Goal: Task Accomplishment & Management: Manage account settings

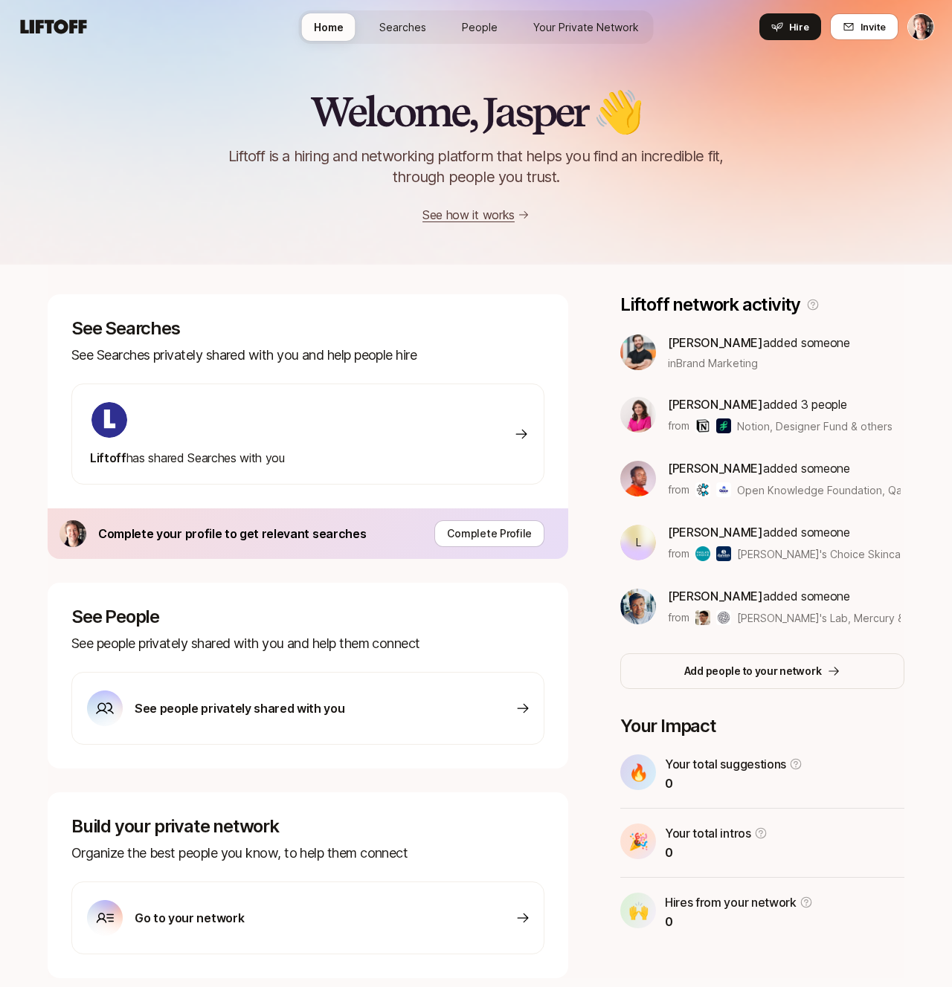
click at [312, 457] on div "Liftoff has shared Searches with you" at bounding box center [307, 434] width 473 height 101
click at [781, 27] on icon at bounding box center [777, 27] width 12 height 12
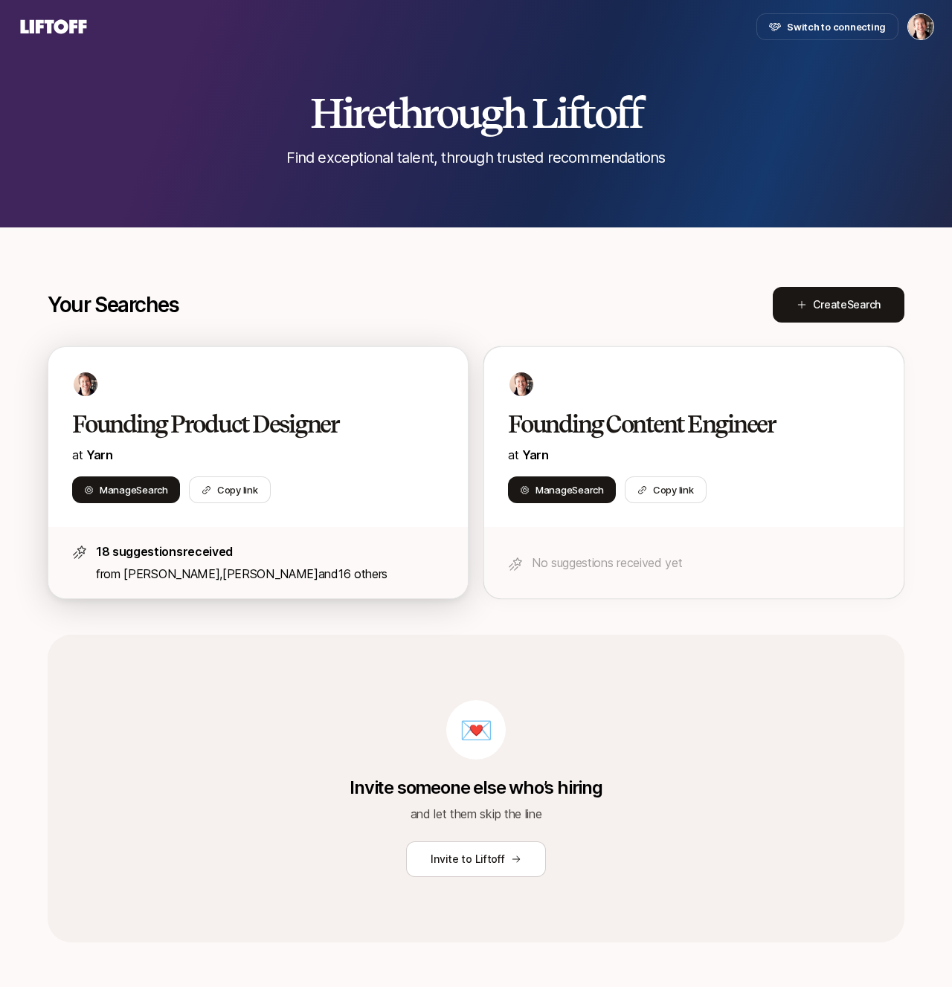
click at [229, 422] on h2 "Founding Product Designer" at bounding box center [242, 425] width 341 height 30
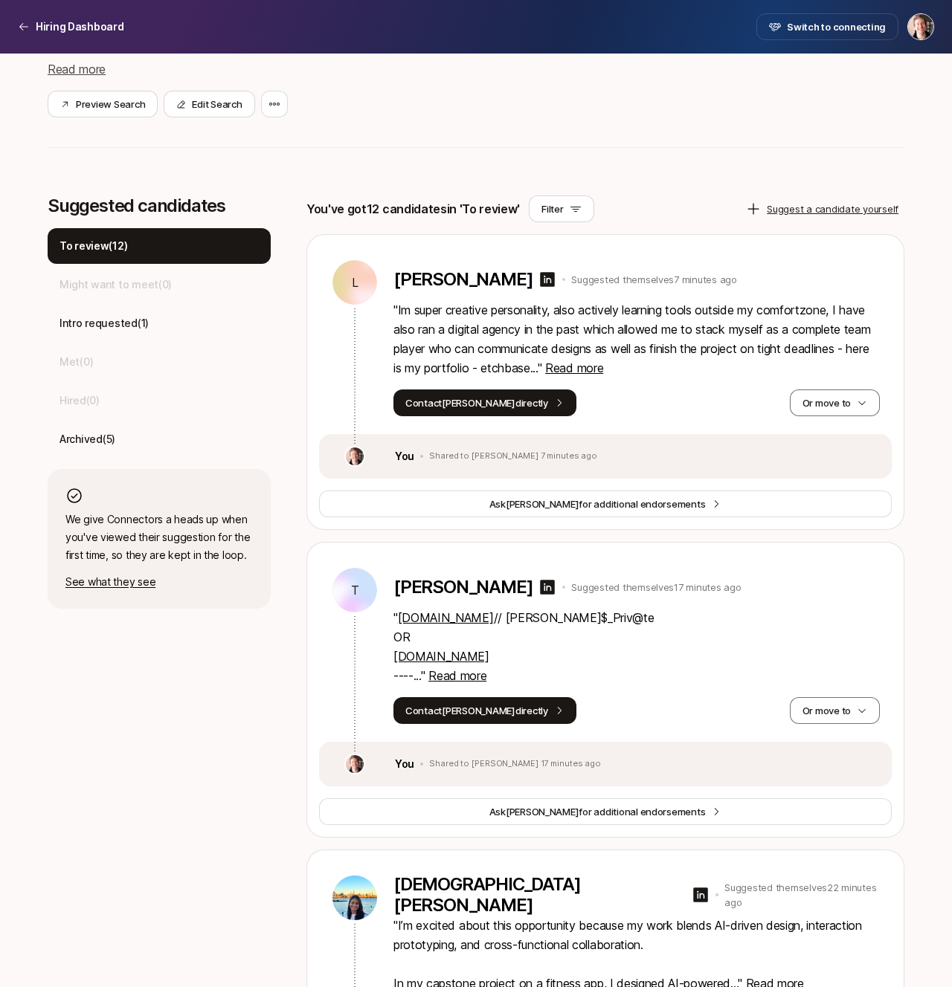
scroll to position [312, 0]
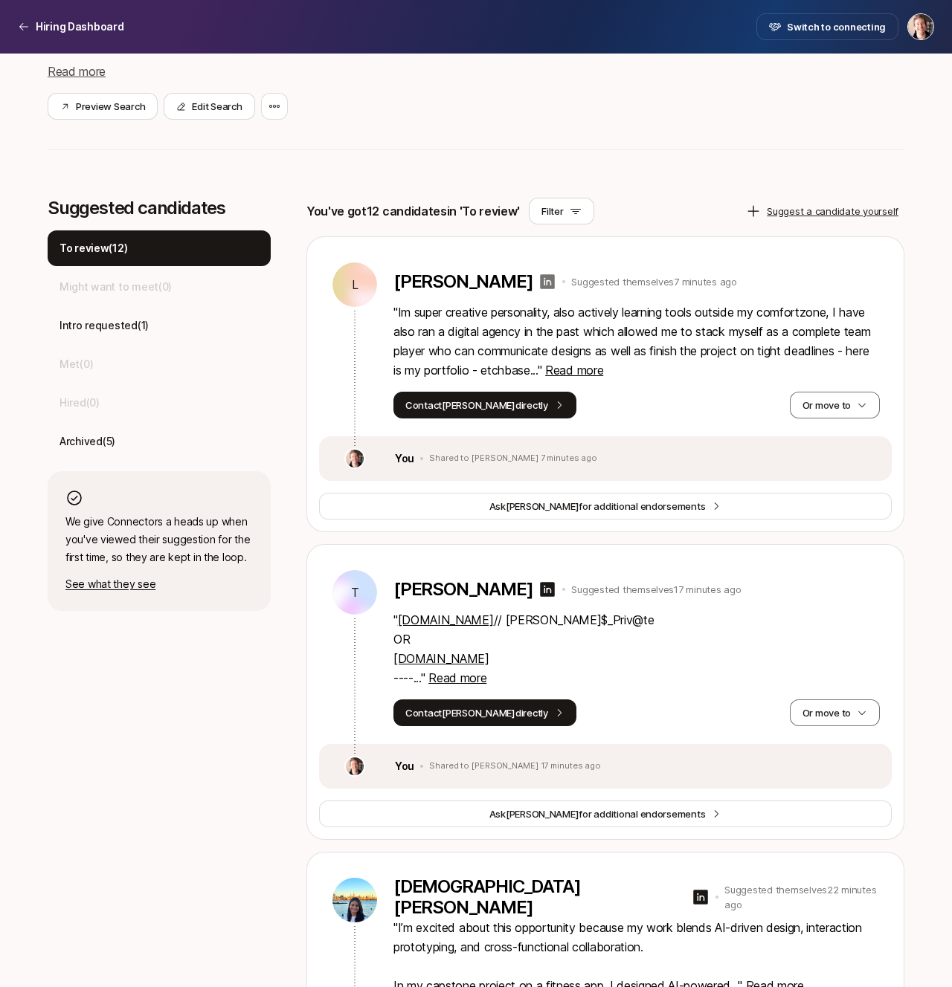
click at [541, 280] on icon at bounding box center [548, 281] width 15 height 15
click at [824, 412] on button "Or move to" at bounding box center [835, 405] width 90 height 27
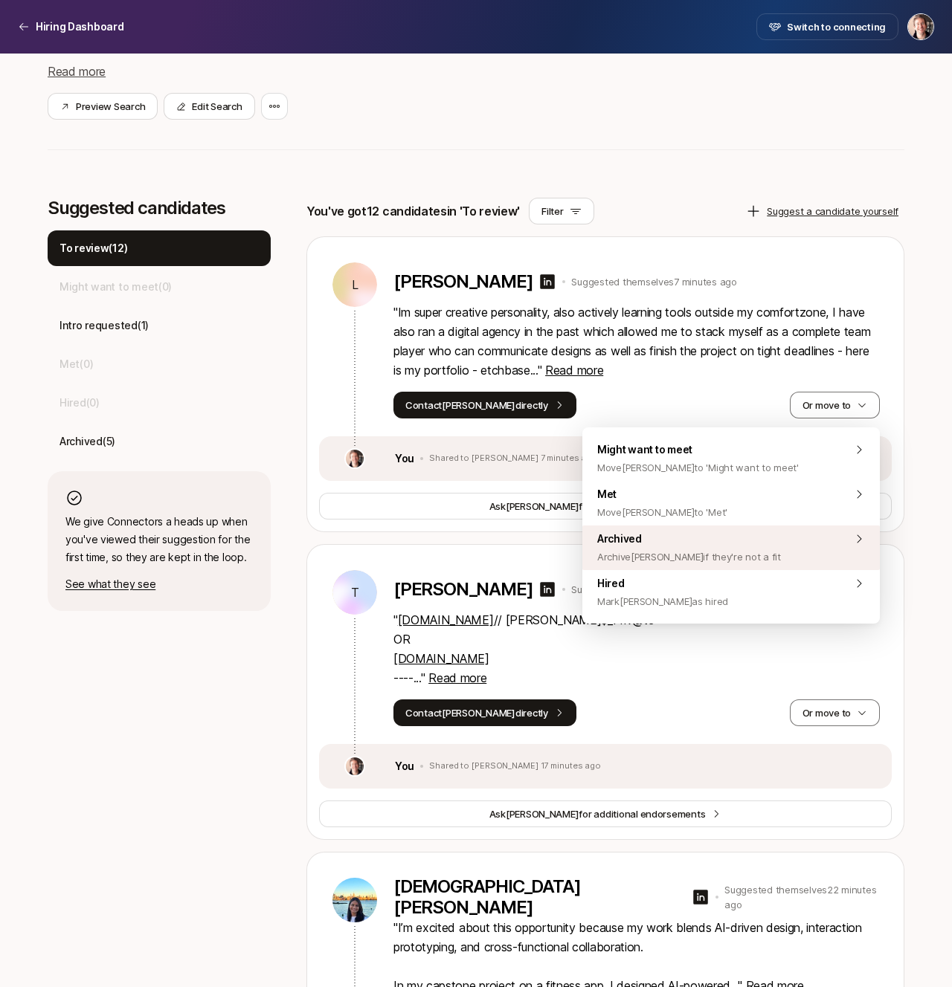
click at [712, 545] on span "Archived Archive [PERSON_NAME] if they're not a fit" at bounding box center [689, 548] width 184 height 36
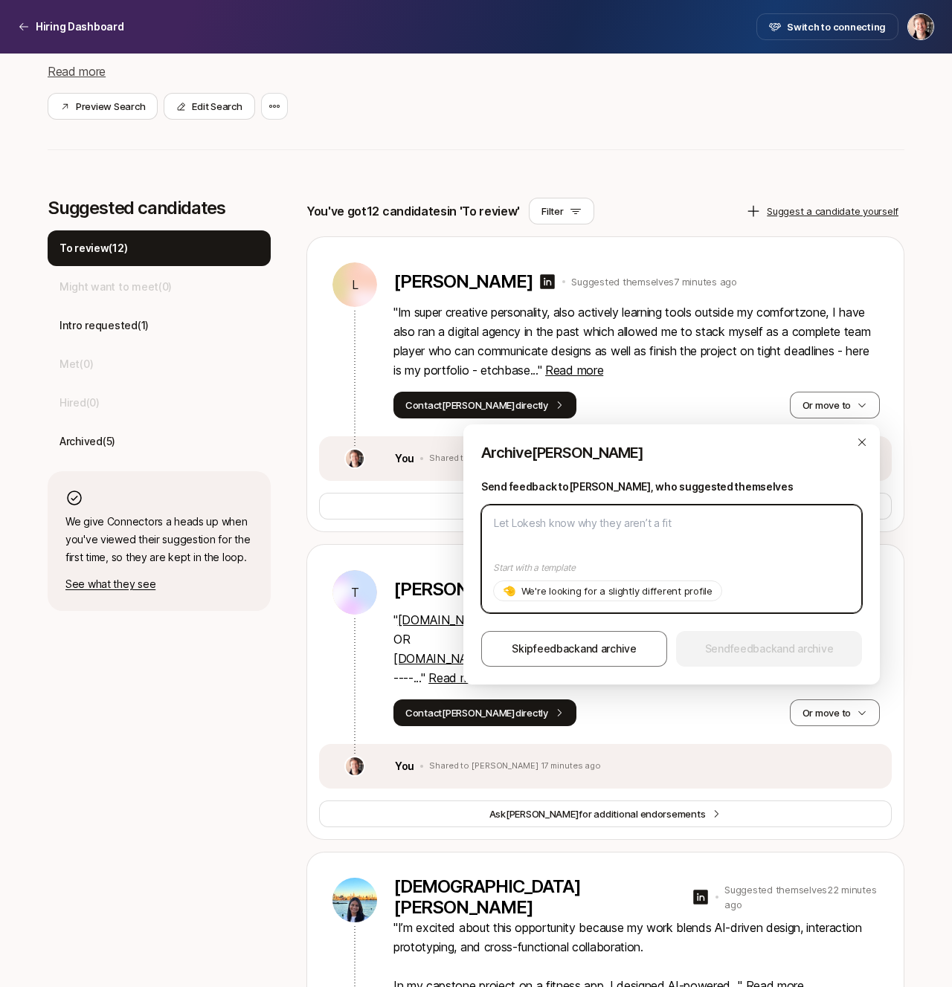
click at [657, 541] on textarea at bounding box center [671, 559] width 381 height 109
paste textarea "[PERSON_NAME]"
type textarea "[PERSON_NAME]"
type textarea "x"
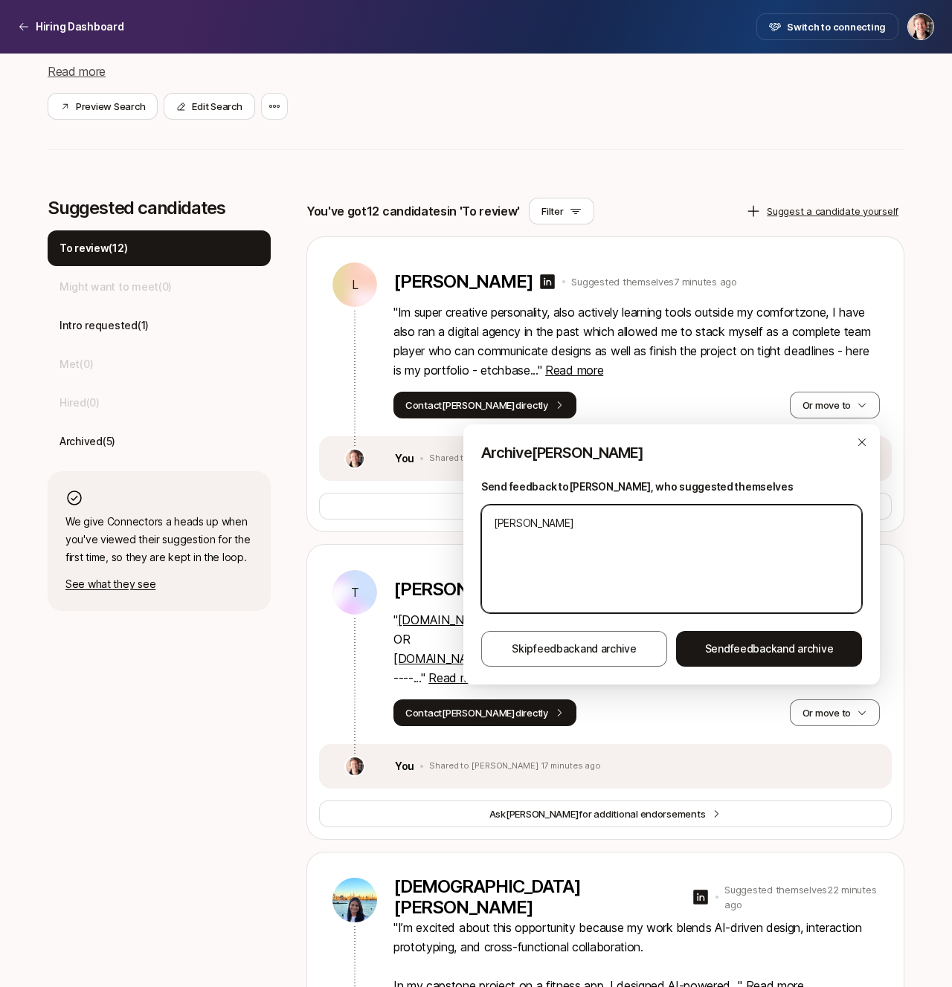
type textarea "H"
type textarea "x"
type textarea "He"
type textarea "x"
type textarea "Hey"
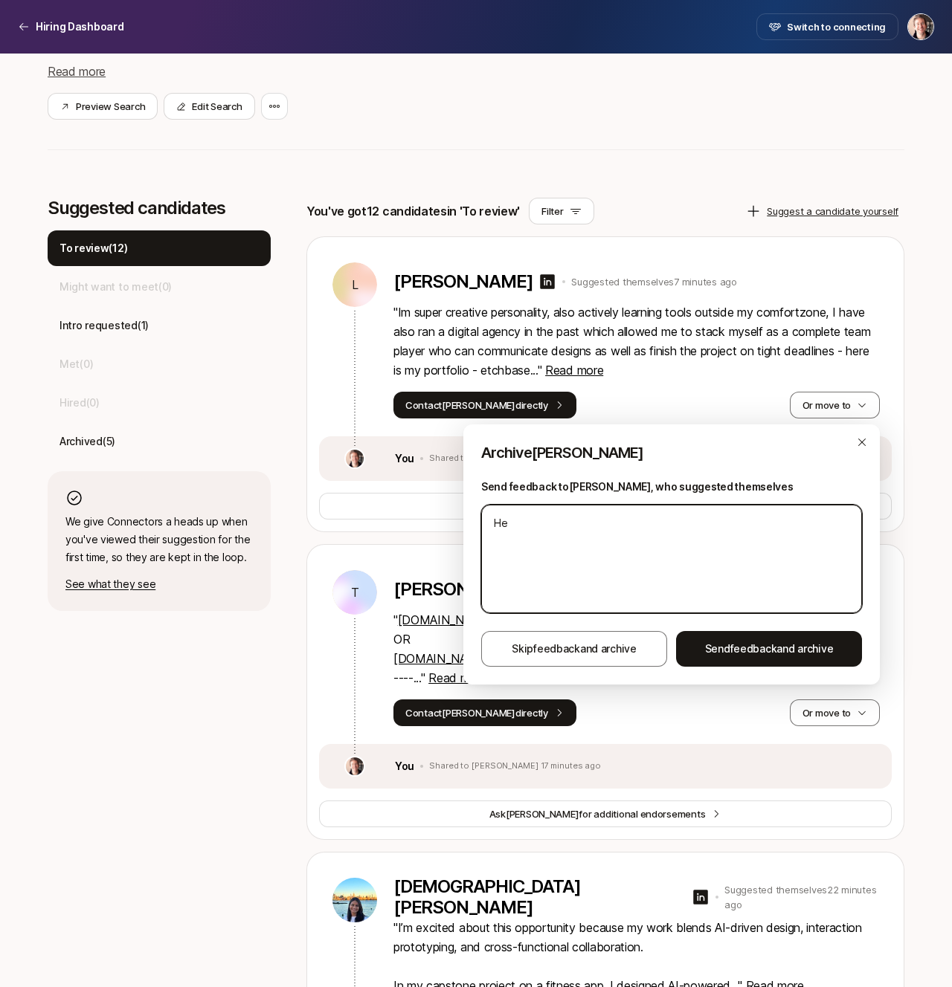
type textarea "x"
type textarea "Hey"
type textarea "x"
type textarea "Hey L"
type textarea "x"
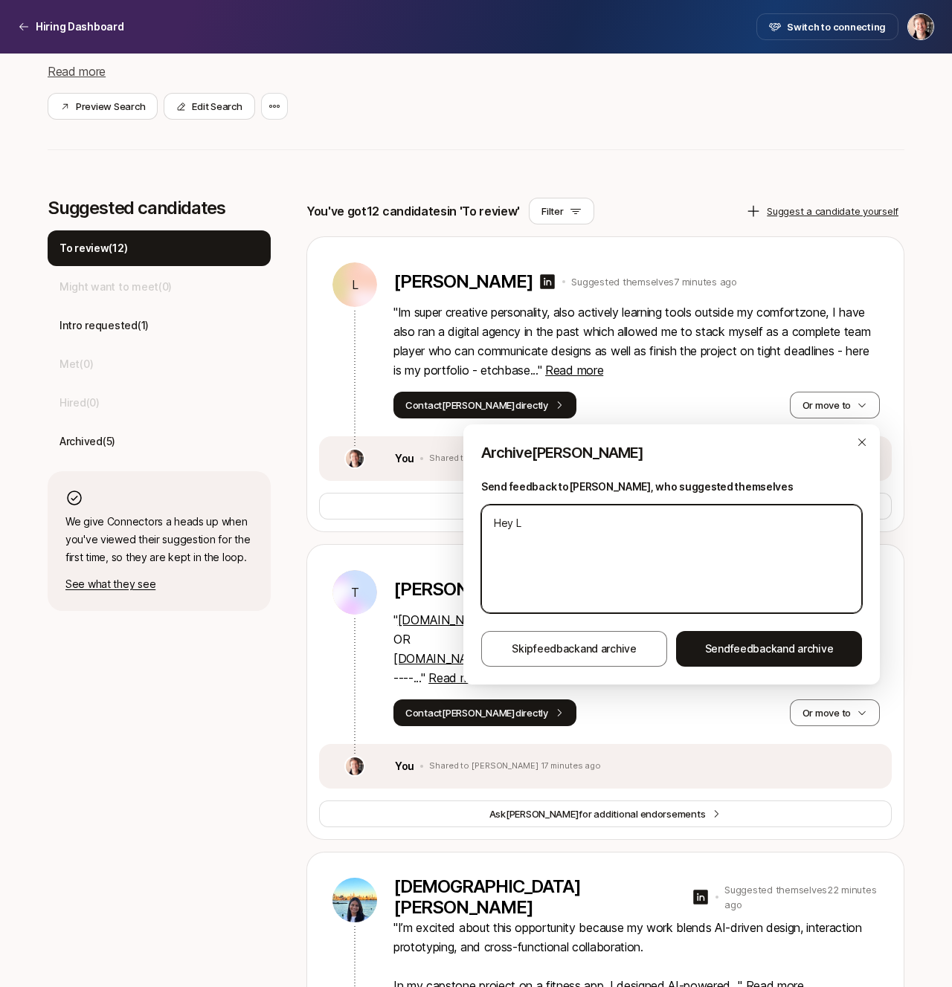
type textarea "Hey Lo"
type textarea "x"
type textarea "Hey [PERSON_NAME]"
type textarea "x"
type textarea "Hey Loke"
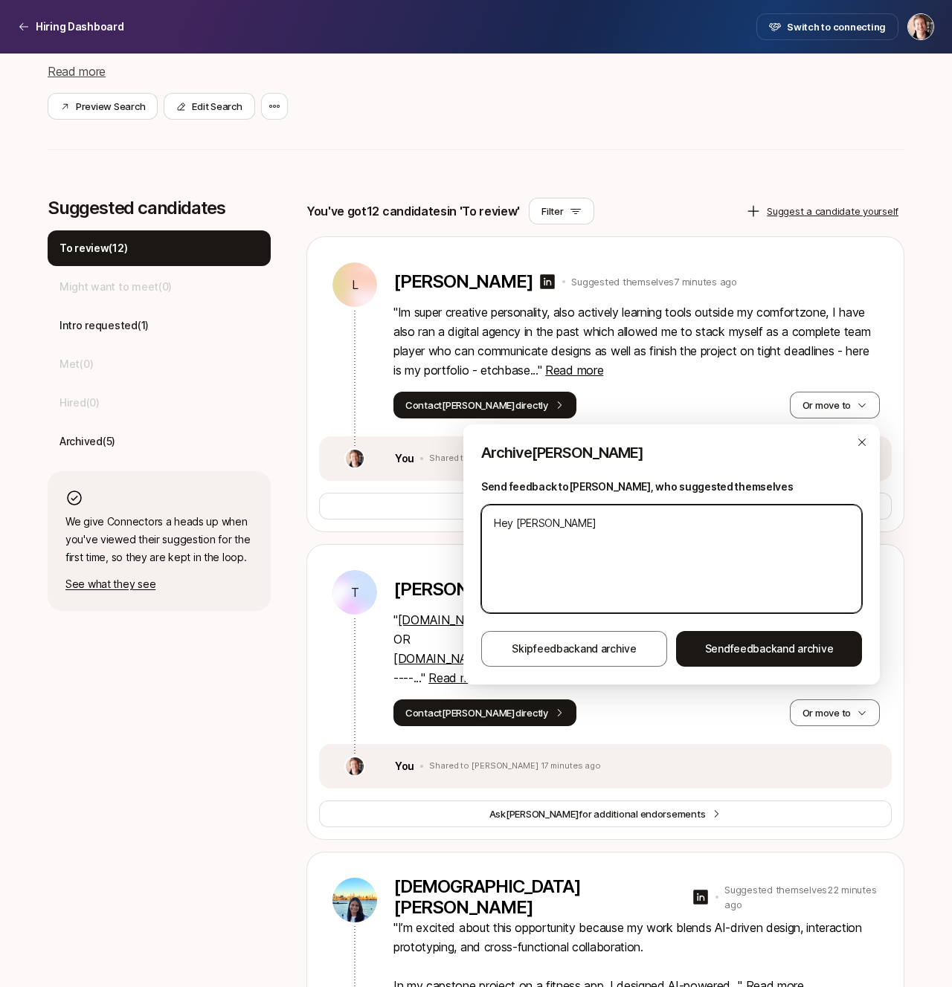
type textarea "x"
type textarea "Hey Lokes"
type textarea "x"
type textarea "Hey [PERSON_NAME]"
type textarea "x"
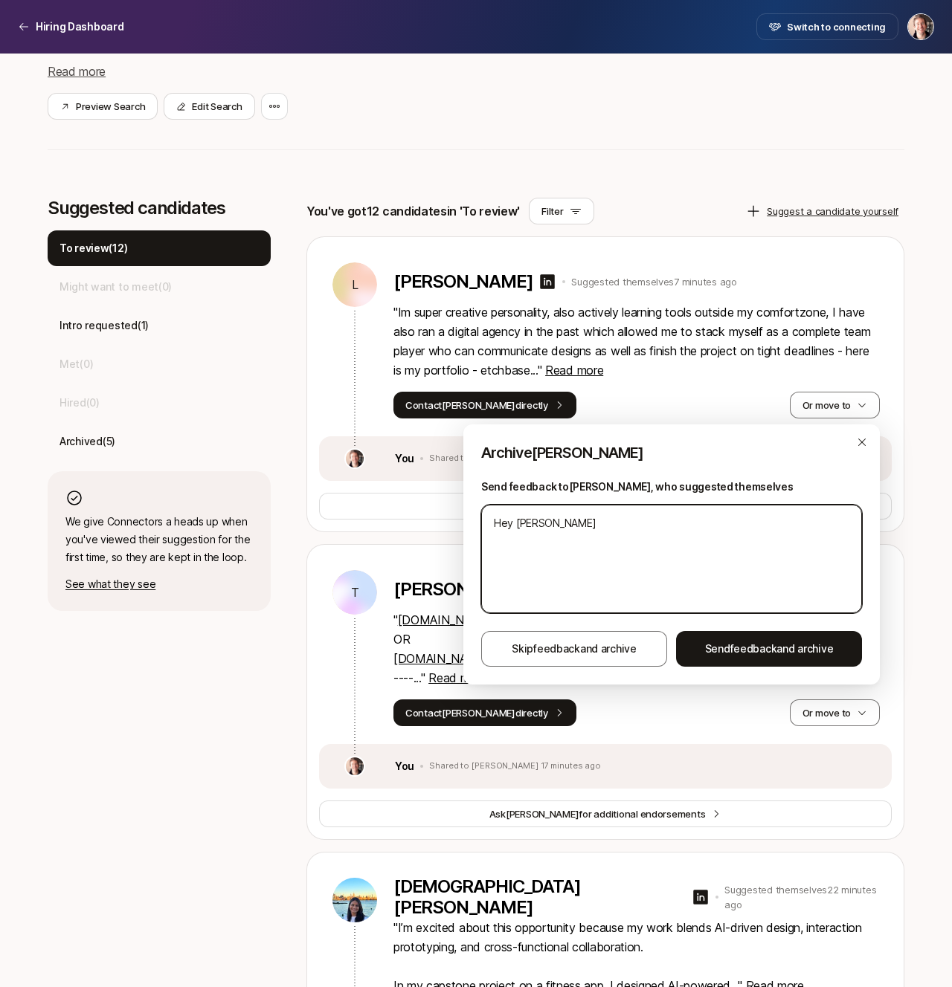
type textarea "Hey [PERSON_NAME]"
type textarea "x"
type textarea "Hey [PERSON_NAME] –"
type textarea "x"
type textarea "Hey [PERSON_NAME] –"
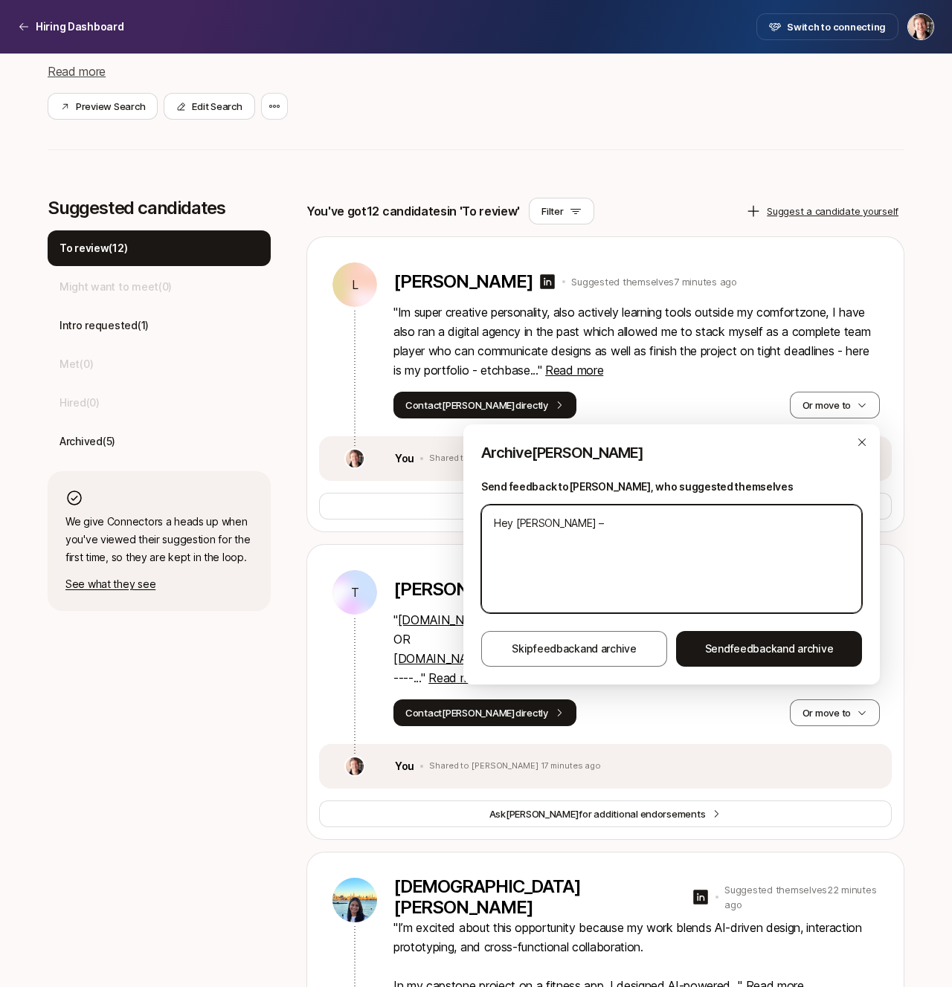
type textarea "x"
type textarea "Hey [PERSON_NAME] – u"
type textarea "x"
type textarea "Hey [PERSON_NAME] – un"
type textarea "x"
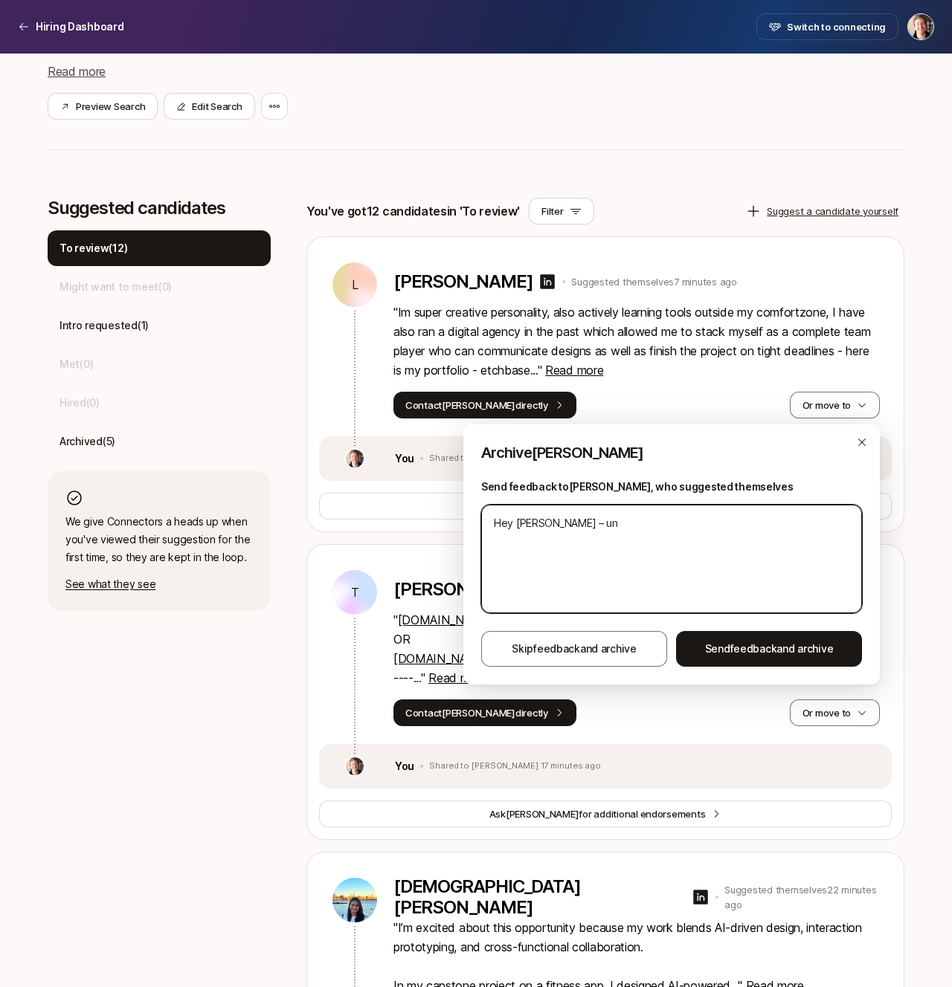
type textarea "Hey [PERSON_NAME] – unf"
type textarea "x"
type textarea "Hey [PERSON_NAME] – unfo"
type textarea "x"
type textarea "Hey [PERSON_NAME] – unfor"
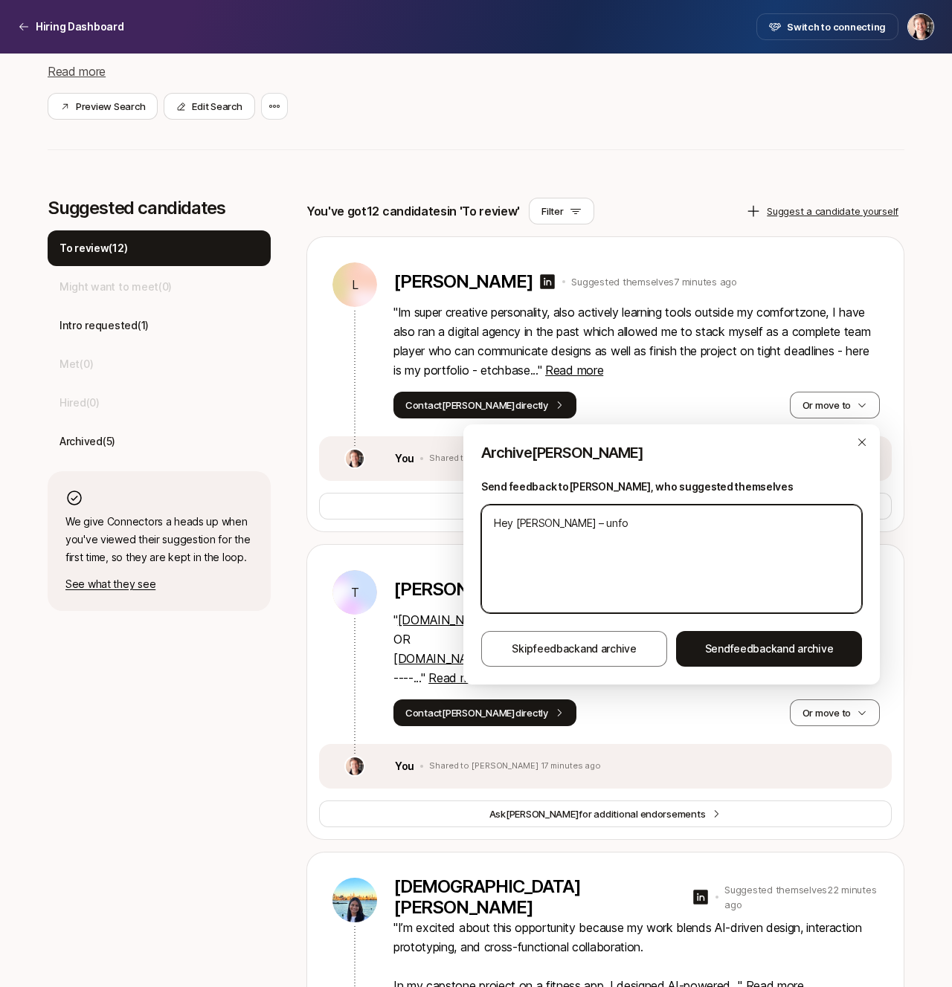
type textarea "x"
type textarea "Hey [PERSON_NAME] – unfort"
type textarea "x"
type textarea "Hey [PERSON_NAME] – unfortu"
type textarea "x"
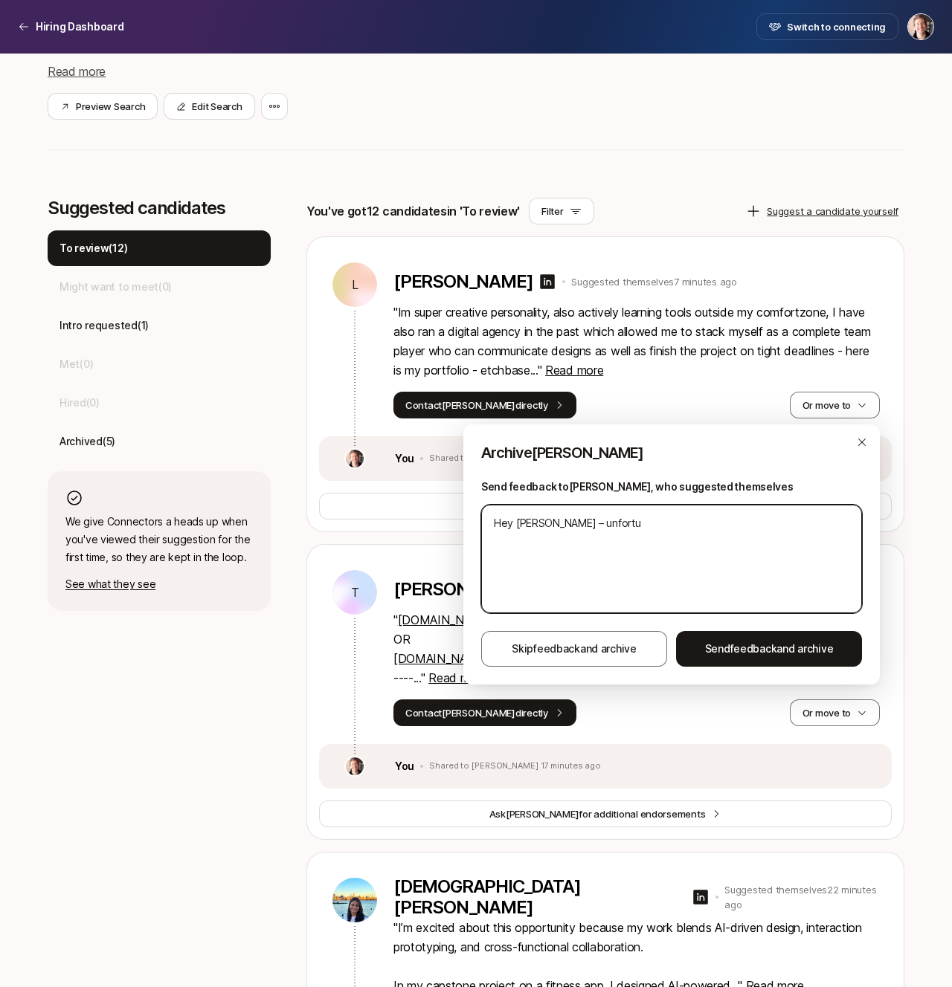
type textarea "Hey [PERSON_NAME] – unfortun"
type textarea "x"
type textarea "Hey [PERSON_NAME] – unfortuna"
type textarea "x"
type textarea "Hey [PERSON_NAME] – unfortunate"
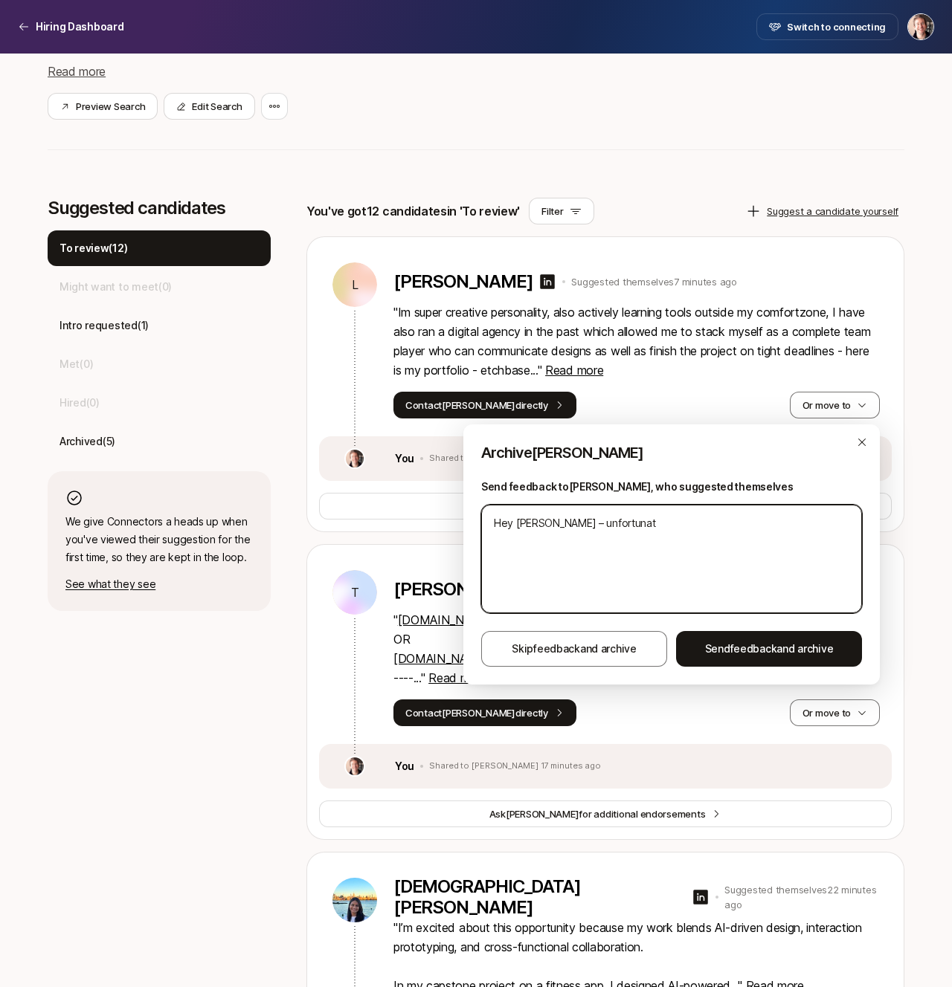
type textarea "x"
type textarea "Hey [PERSON_NAME] – unfortunatel"
type textarea "x"
type textarea "Hey [PERSON_NAME] – unfortunately"
type textarea "x"
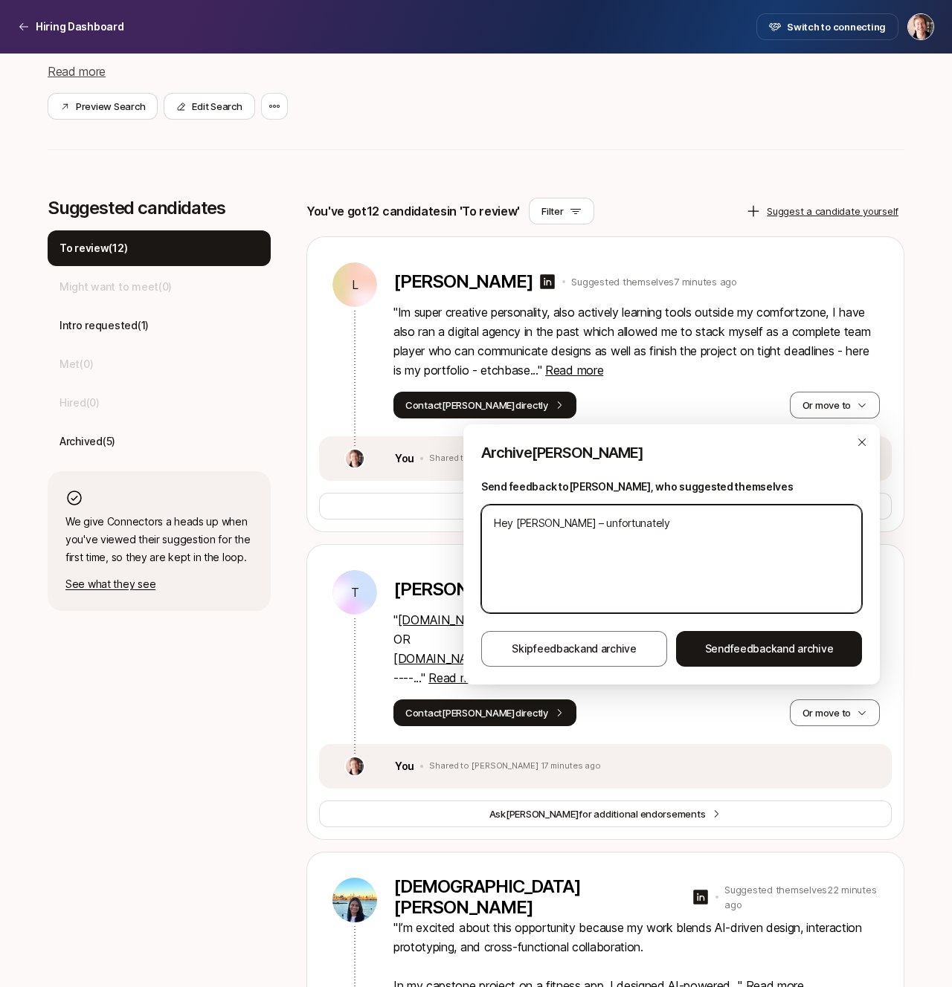
type textarea "Hey [PERSON_NAME] – unfortunately"
type textarea "x"
type textarea "Hey [PERSON_NAME] – unfortunately w"
type textarea "x"
type textarea "Hey [PERSON_NAME] – unfortunately we"
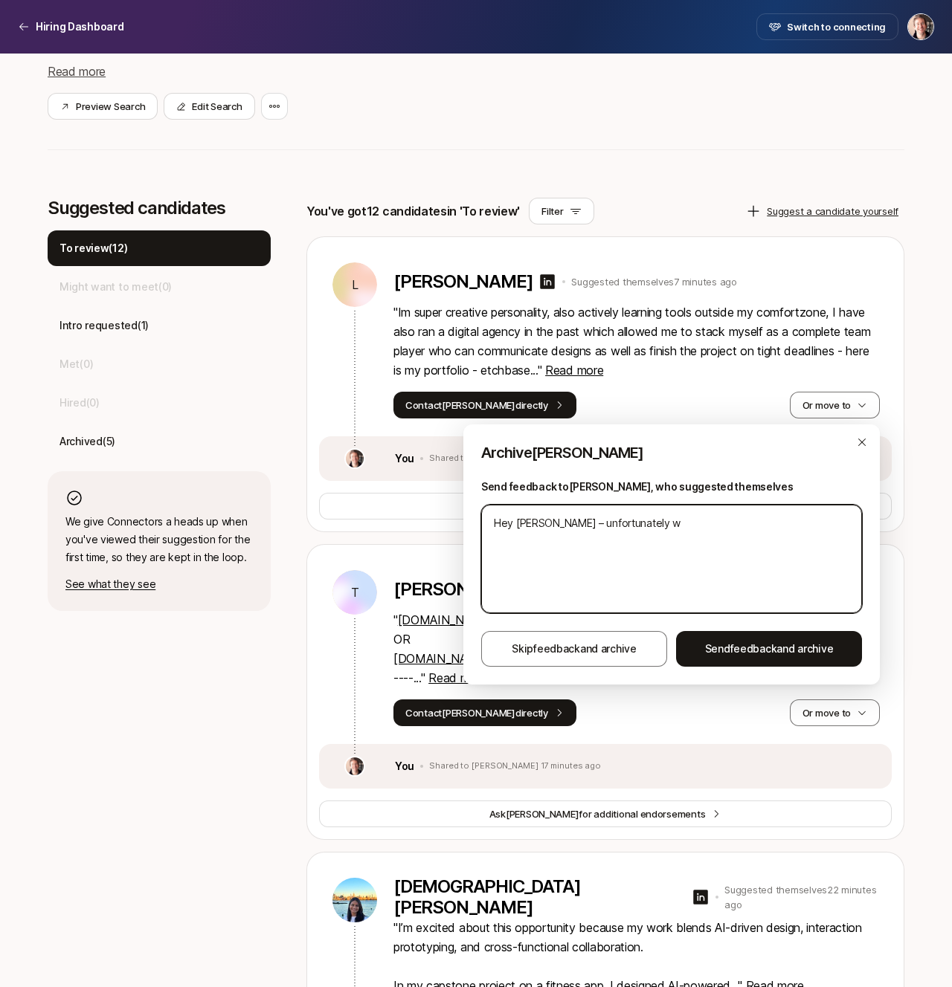
type textarea "x"
type textarea "Hey [PERSON_NAME] – unfortunately we'"
type textarea "x"
type textarea "Hey [PERSON_NAME] – unfortunately we'r"
type textarea "x"
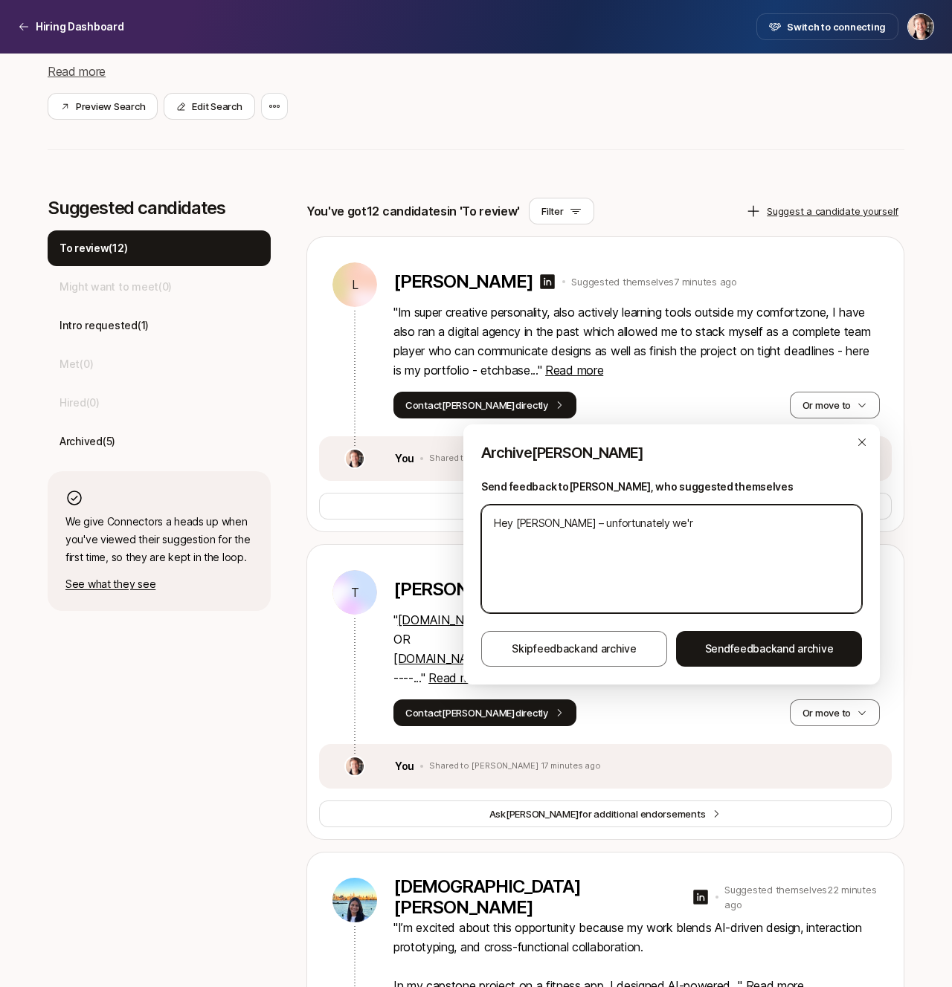
type textarea "Hey [PERSON_NAME] – unfortunately we're"
type textarea "x"
type textarea "Hey [PERSON_NAME] – unfortunately we're"
type textarea "x"
type textarea "Hey [PERSON_NAME] – unfortunately we're s"
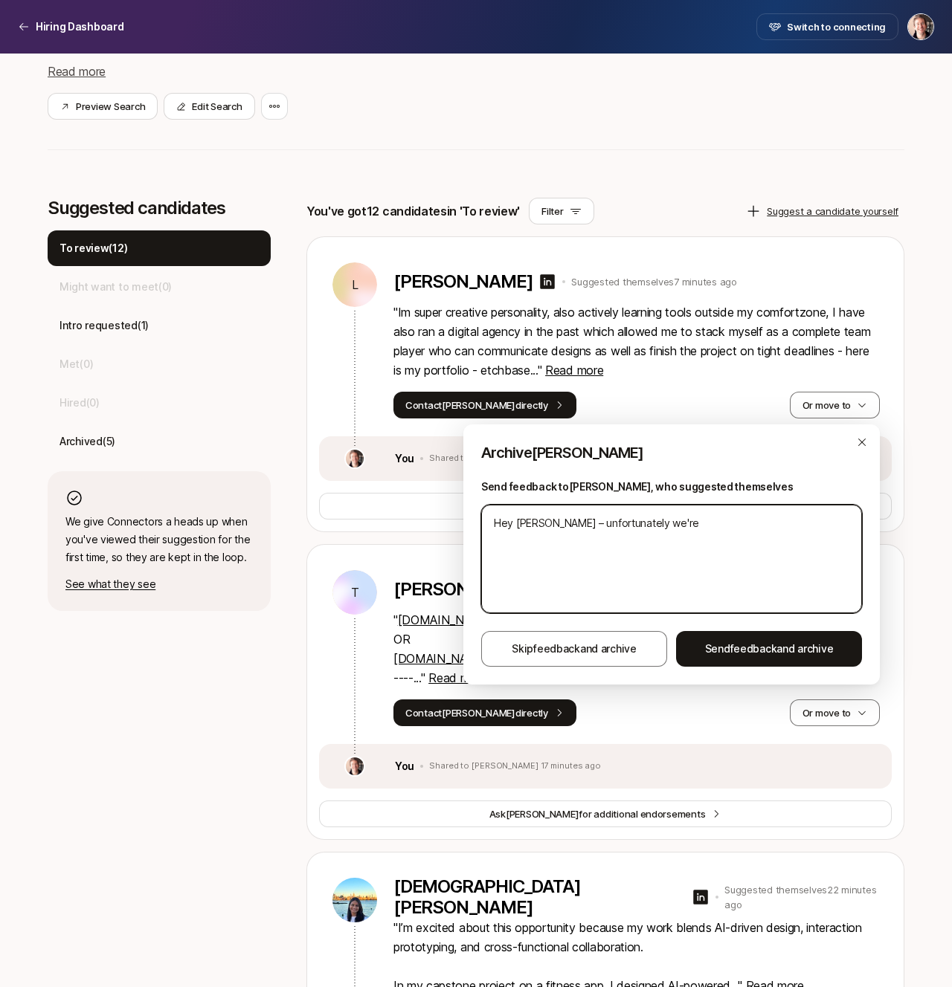
type textarea "x"
type textarea "Hey [PERSON_NAME] – unfortunately we're st"
type textarea "x"
type textarea "Hey [PERSON_NAME] – unfortunately we're s"
type textarea "x"
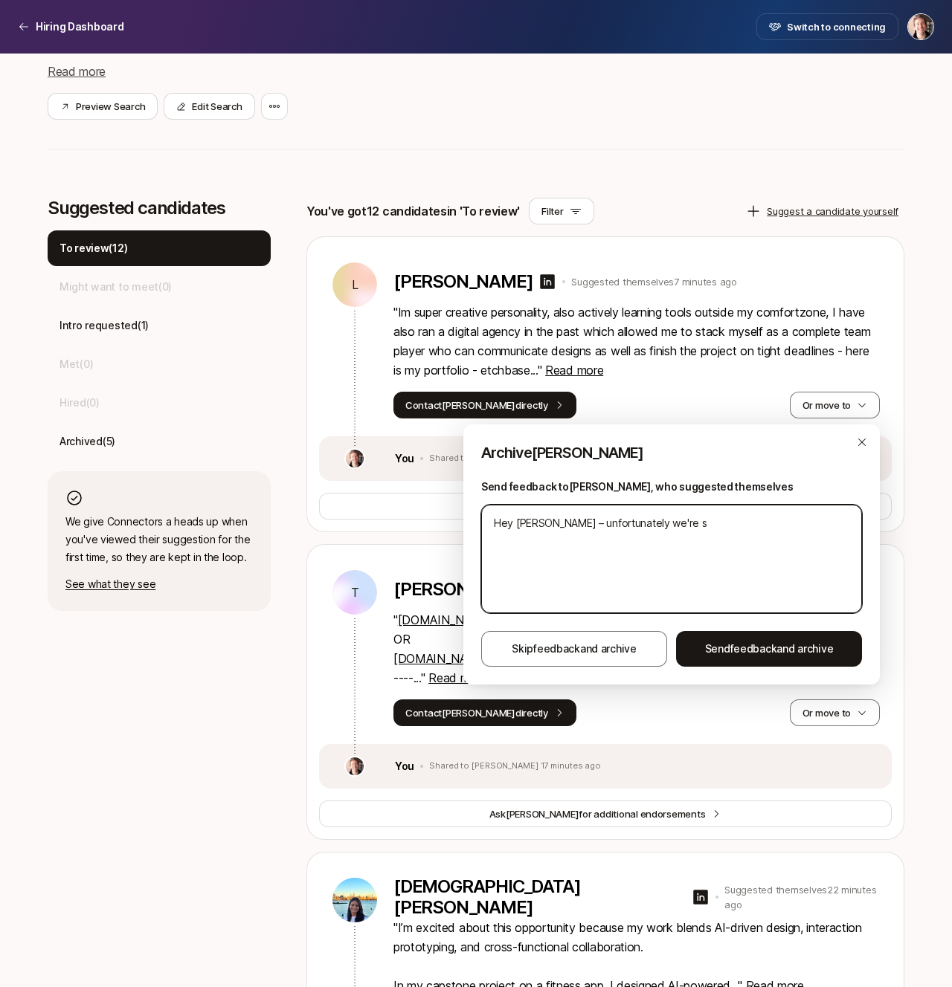
type textarea "Hey [PERSON_NAME] – unfortunately we're"
type textarea "x"
type textarea "Hey [PERSON_NAME] – unfortunately we're o"
type textarea "x"
type textarea "Hey [PERSON_NAME] – unfortunately we're on"
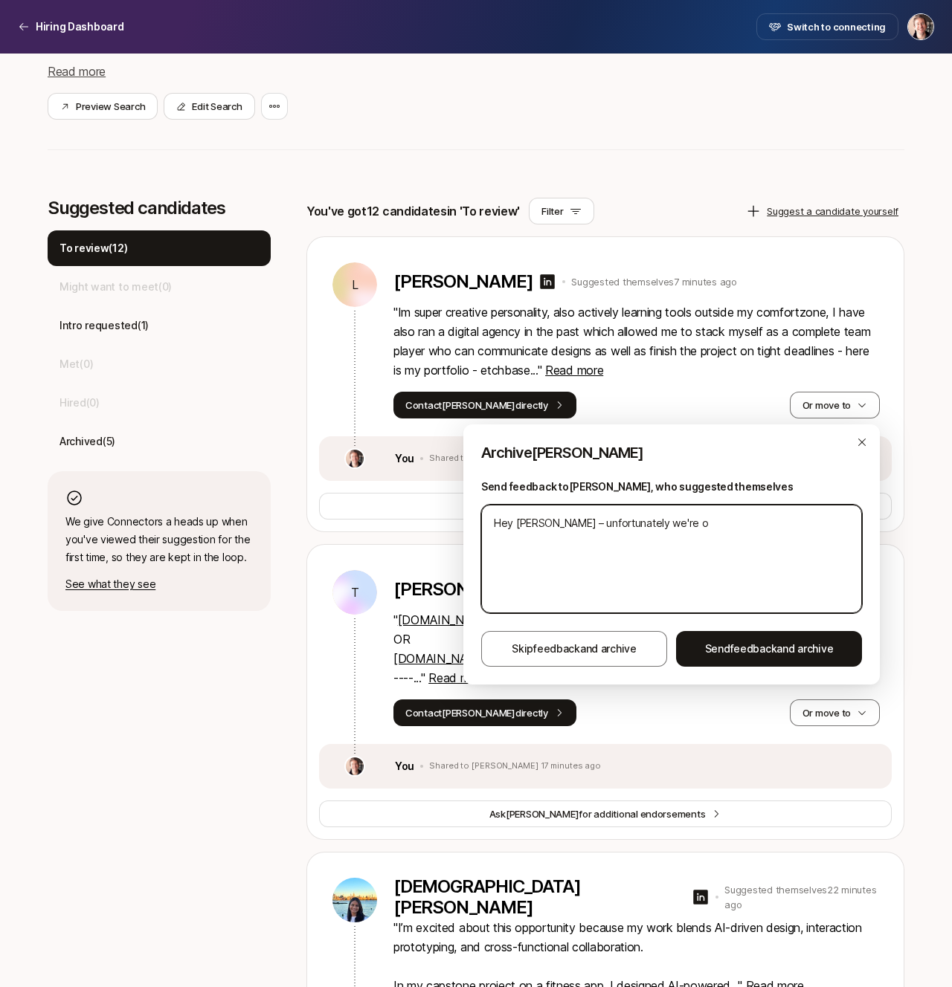
type textarea "x"
type textarea "Hey [PERSON_NAME] – unfortunately we're o"
type textarea "x"
type textarea "Hey [PERSON_NAME] – unfortunately we're"
type textarea "x"
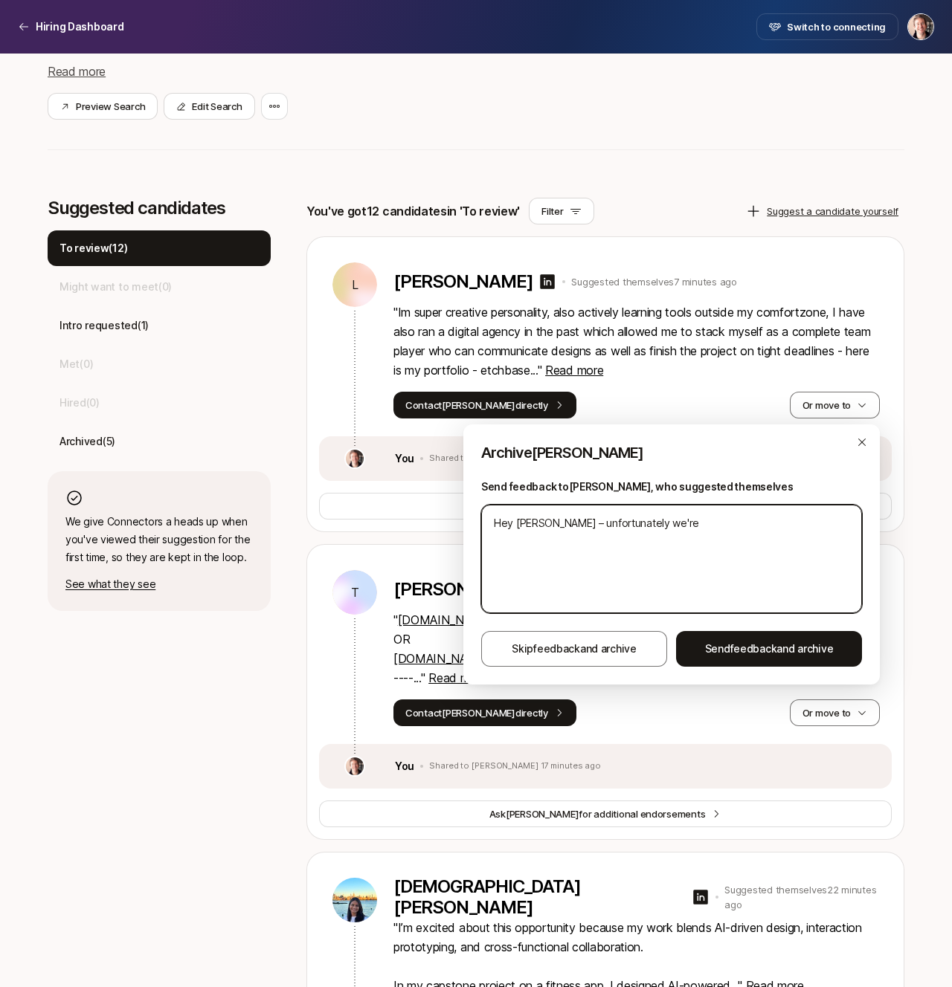
type textarea "Hey [PERSON_NAME] – unfortunately we're l"
type textarea "x"
type textarea "Hey [PERSON_NAME] – unfortunately we're lo"
type textarea "x"
type textarea "Hey [PERSON_NAME] – unfortunately we're loo"
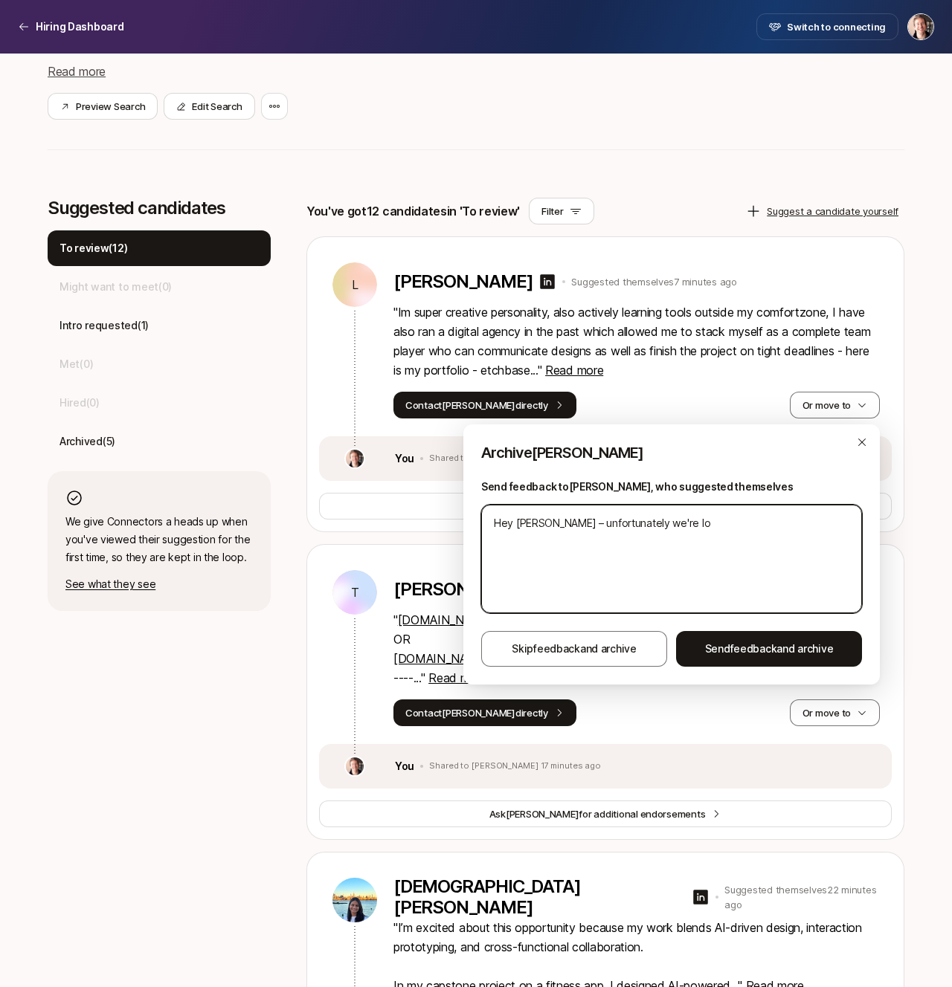
type textarea "x"
type textarea "Hey [PERSON_NAME] – unfortunately we're look"
type textarea "x"
type textarea "Hey [PERSON_NAME] – unfortunately we're looki"
type textarea "x"
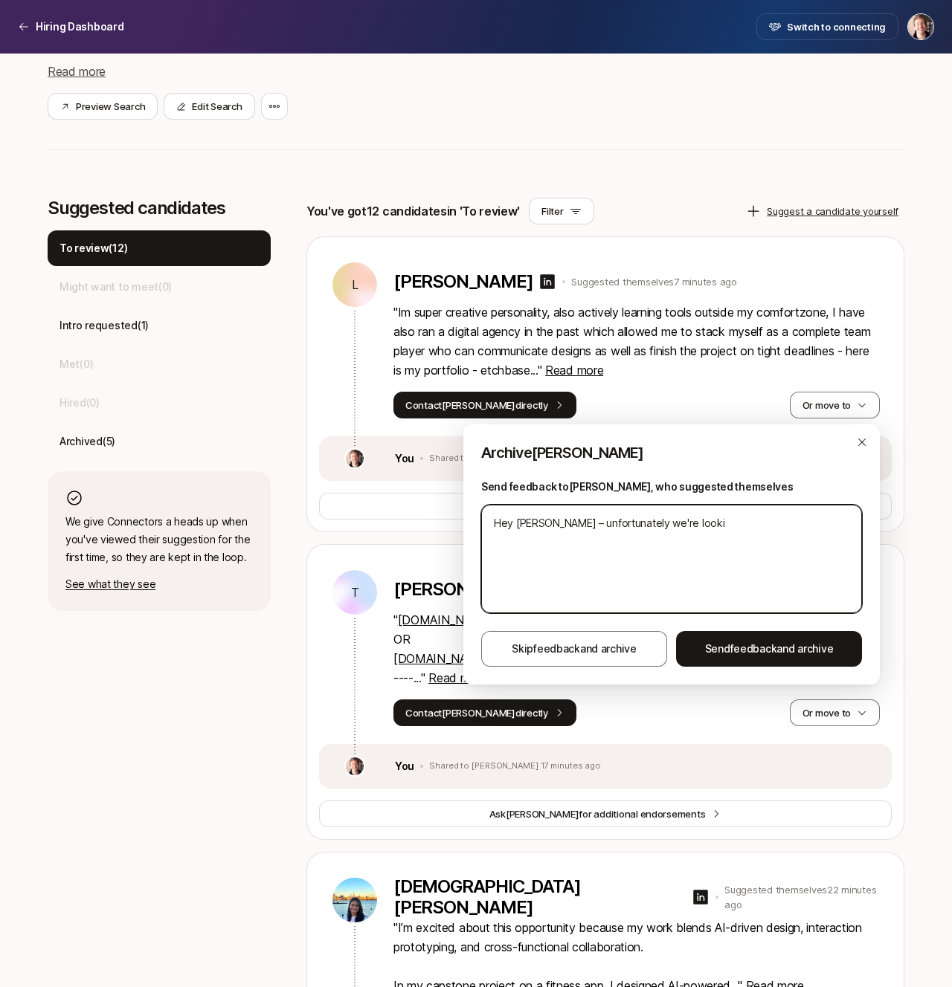
type textarea "Hey [PERSON_NAME] – unfortunately we're lookin"
type textarea "x"
type textarea "Hey [PERSON_NAME] – unfortunately we're looking"
type textarea "x"
type textarea "Hey [PERSON_NAME] – unfortunately we're looking"
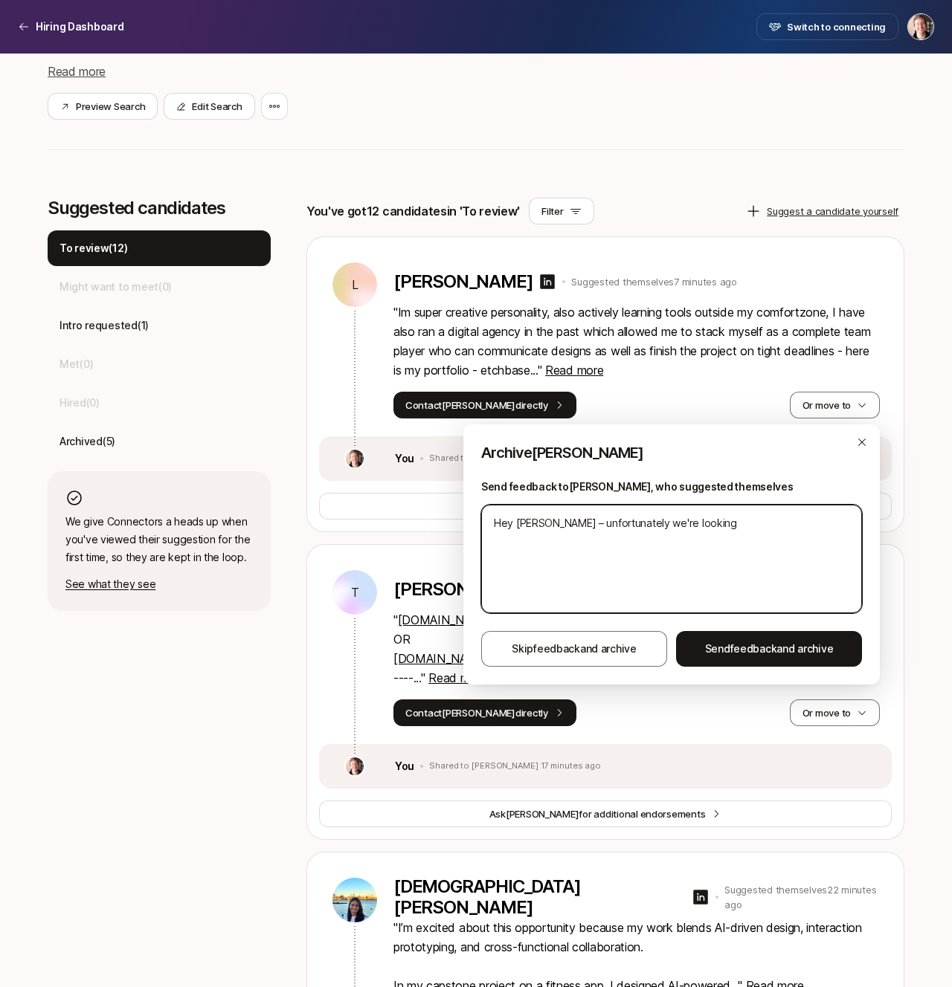
type textarea "x"
type textarea "Hey [PERSON_NAME] – unfortunately we're looking f"
type textarea "x"
type textarea "Hey [PERSON_NAME] – unfortunately we're looking fo"
type textarea "x"
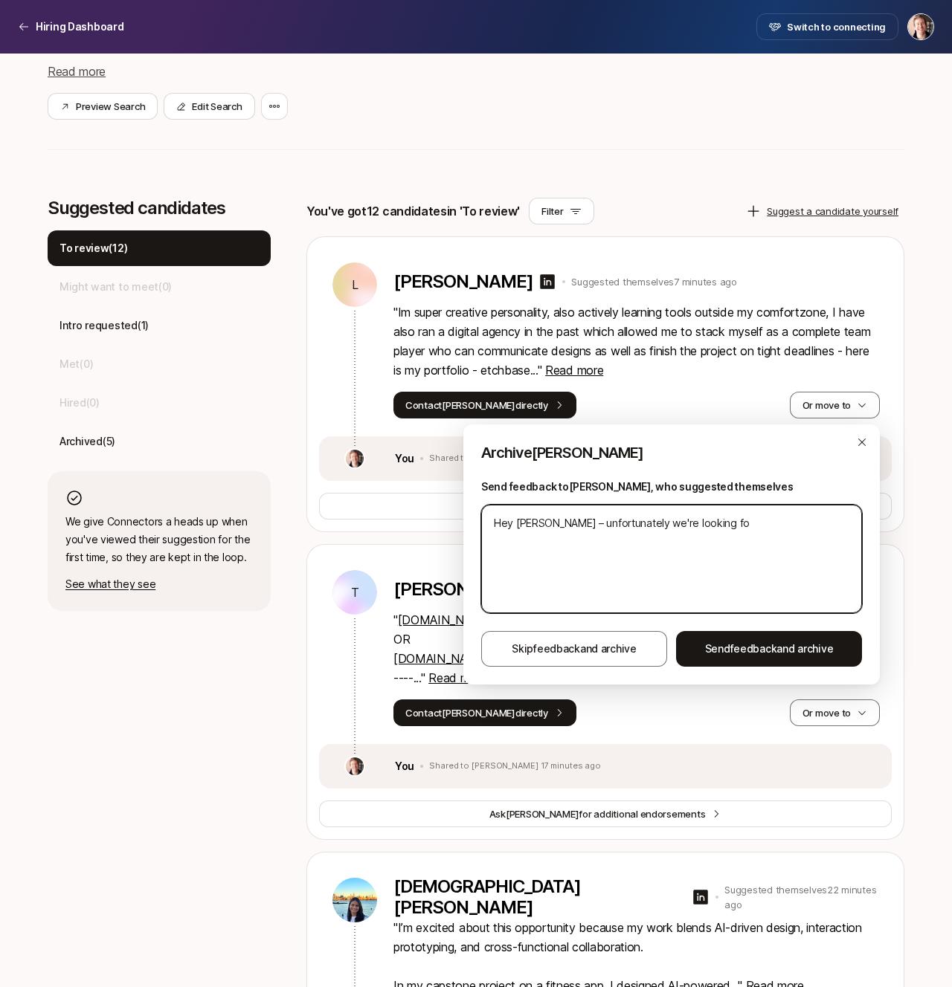
type textarea "Hey [PERSON_NAME] – unfortunately we're looking for"
type textarea "x"
type textarea "Hey [PERSON_NAME] – unfortunately we're looking for"
type textarea "x"
type textarea "Hey [PERSON_NAME] – unfortunately we're looking for d"
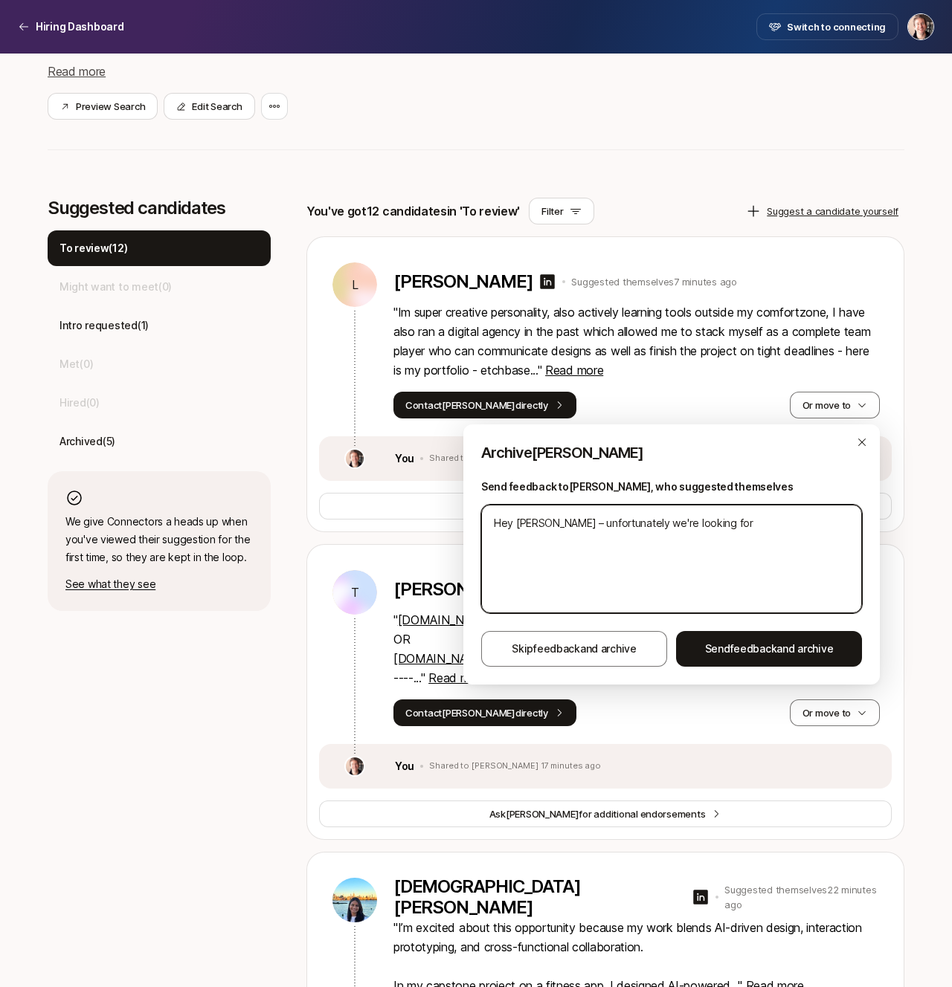
type textarea "x"
type textarea "Hey [PERSON_NAME] – unfortunately we're looking for de"
type textarea "x"
type textarea "Hey [PERSON_NAME] – unfortunately we're looking for des"
type textarea "x"
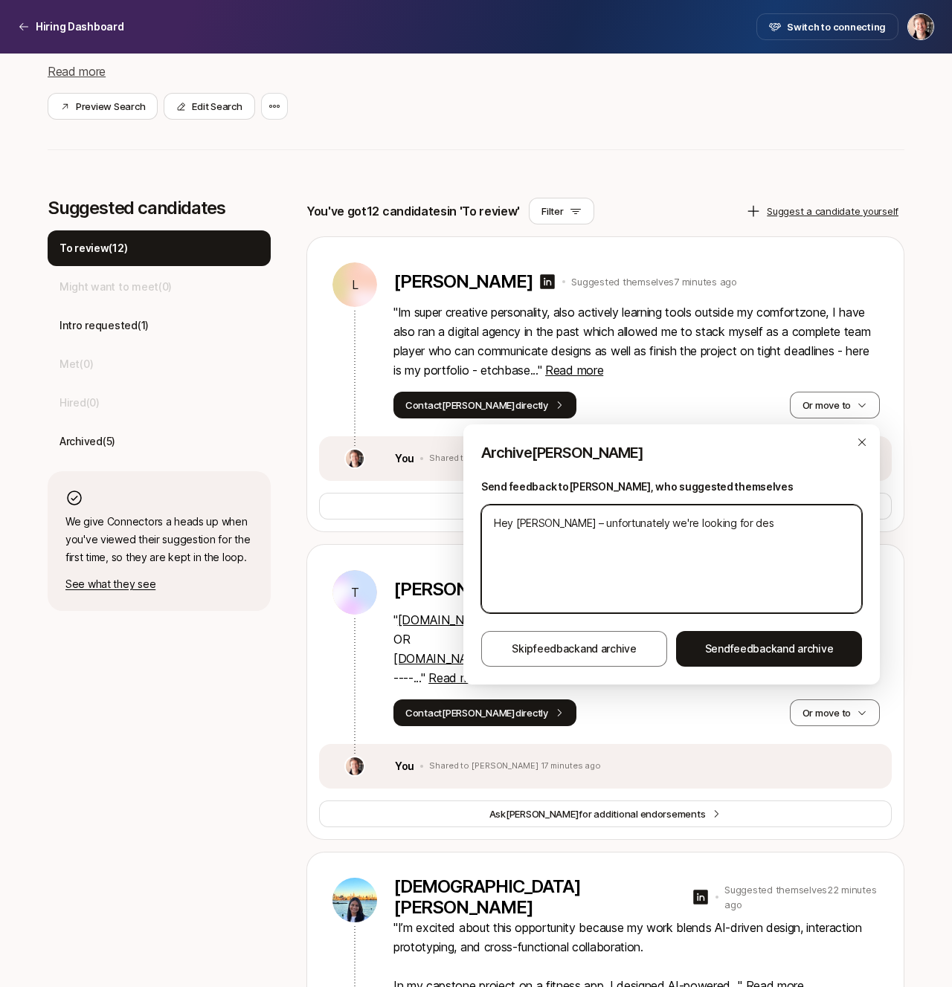
type textarea "Hey [PERSON_NAME] – unfortunately we're looking for desg"
type textarea "x"
type textarea "Hey [PERSON_NAME] – unfortunately we're looking for desgi"
type textarea "x"
type textarea "Hey [PERSON_NAME] – unfortunately we're looking for desg"
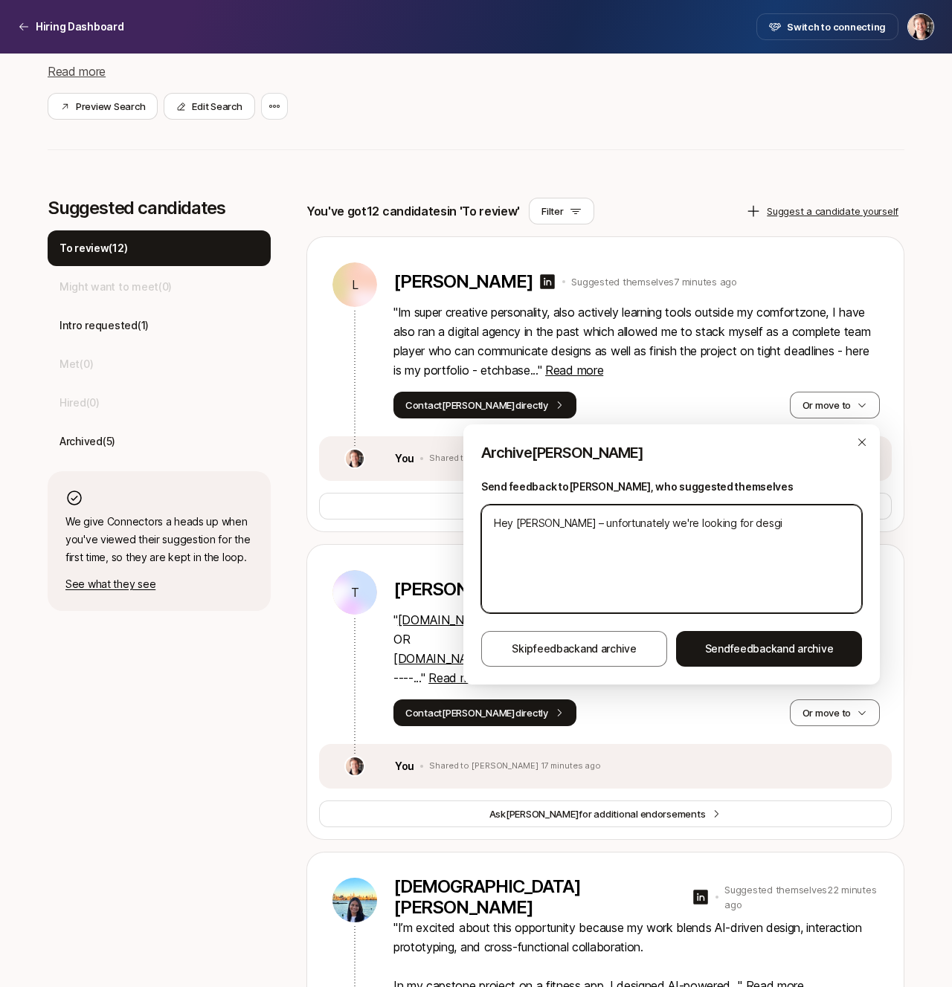
type textarea "x"
type textarea "Hey [PERSON_NAME] – unfortunately we're looking for des"
type textarea "x"
type textarea "Hey [PERSON_NAME] – unfortunately we're looking for desi"
type textarea "x"
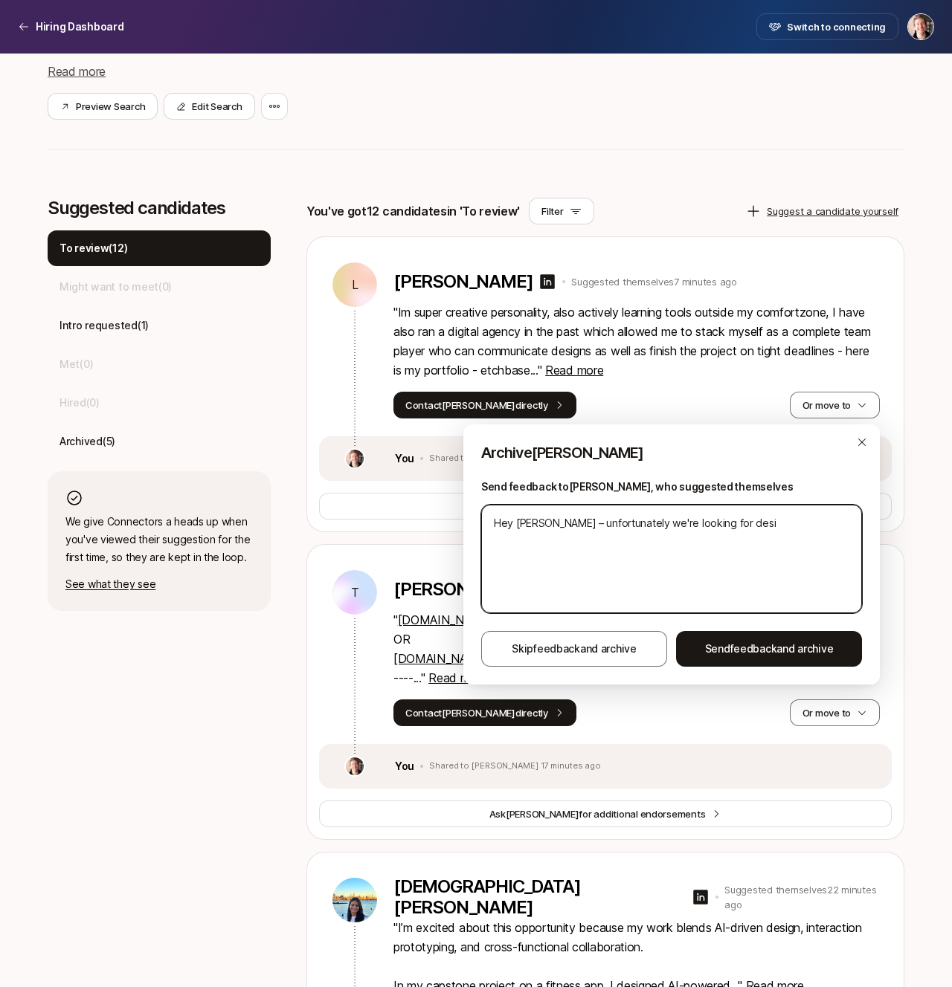
type textarea "Hey [PERSON_NAME] – unfortunately we're looking for desig"
type textarea "x"
type textarea "Hey [PERSON_NAME] – unfortunately we're looking for design"
type textarea "x"
type textarea "Hey [PERSON_NAME] – unfortunately we're looking for designe"
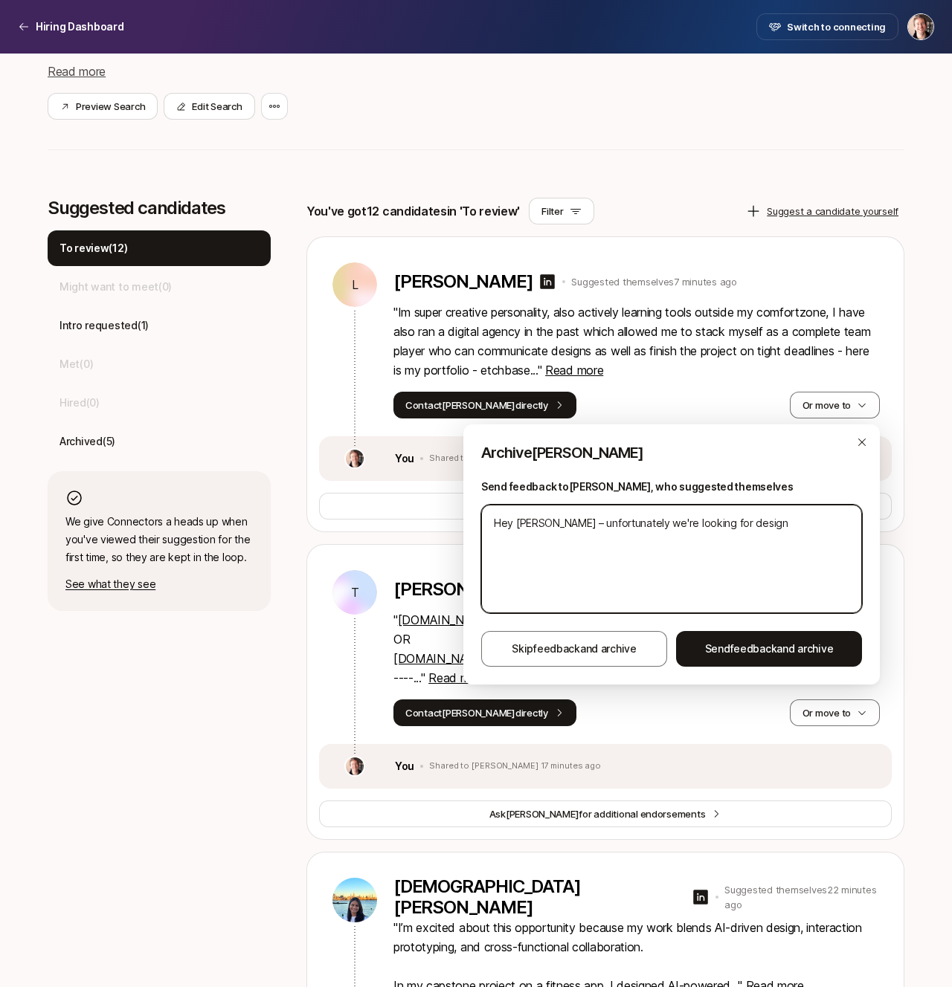
type textarea "x"
type textarea "Hey [PERSON_NAME] – unfortunately we're looking for designer"
type textarea "x"
type textarea "Hey [PERSON_NAME] – unfortunately we're looking for designers"
type textarea "x"
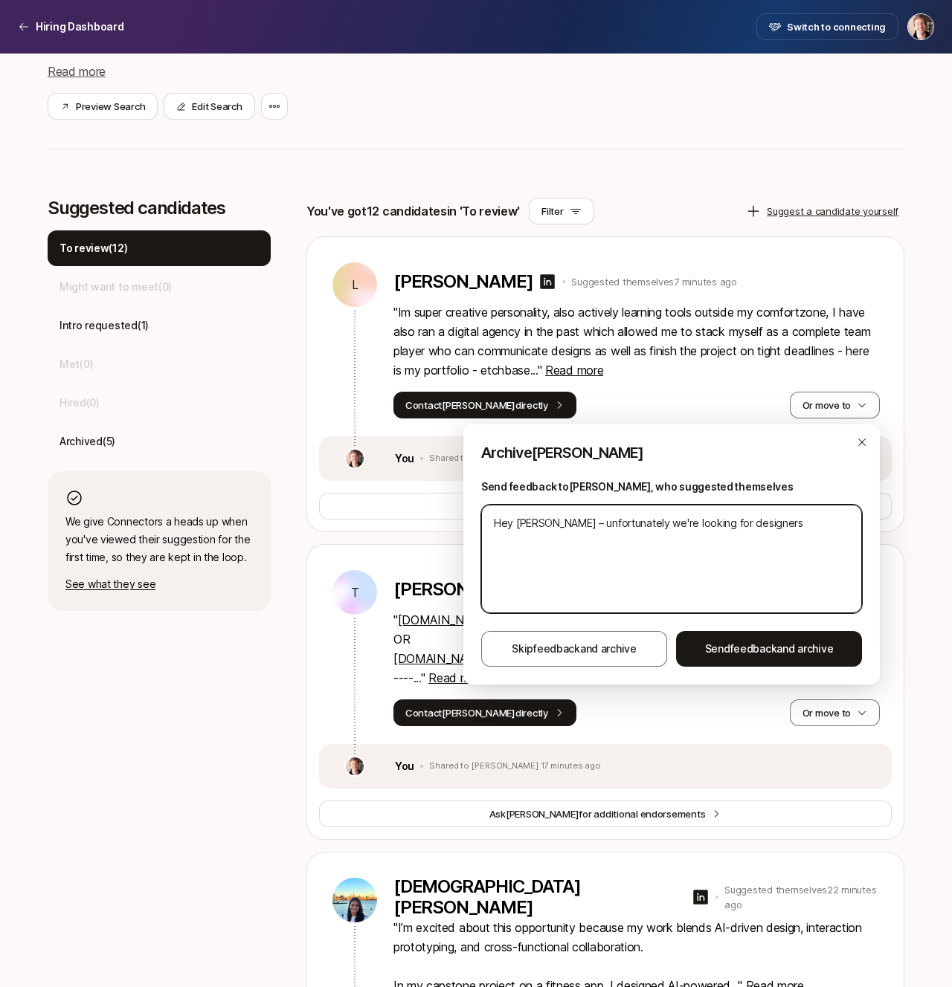
type textarea "Hey [PERSON_NAME] – unfortunately we're looking for designers"
type textarea "x"
type textarea "Hey [PERSON_NAME] – unfortunately we're looking for designers a"
type textarea "x"
type textarea "Hey [PERSON_NAME] – unfortunately we're looking for designers ar"
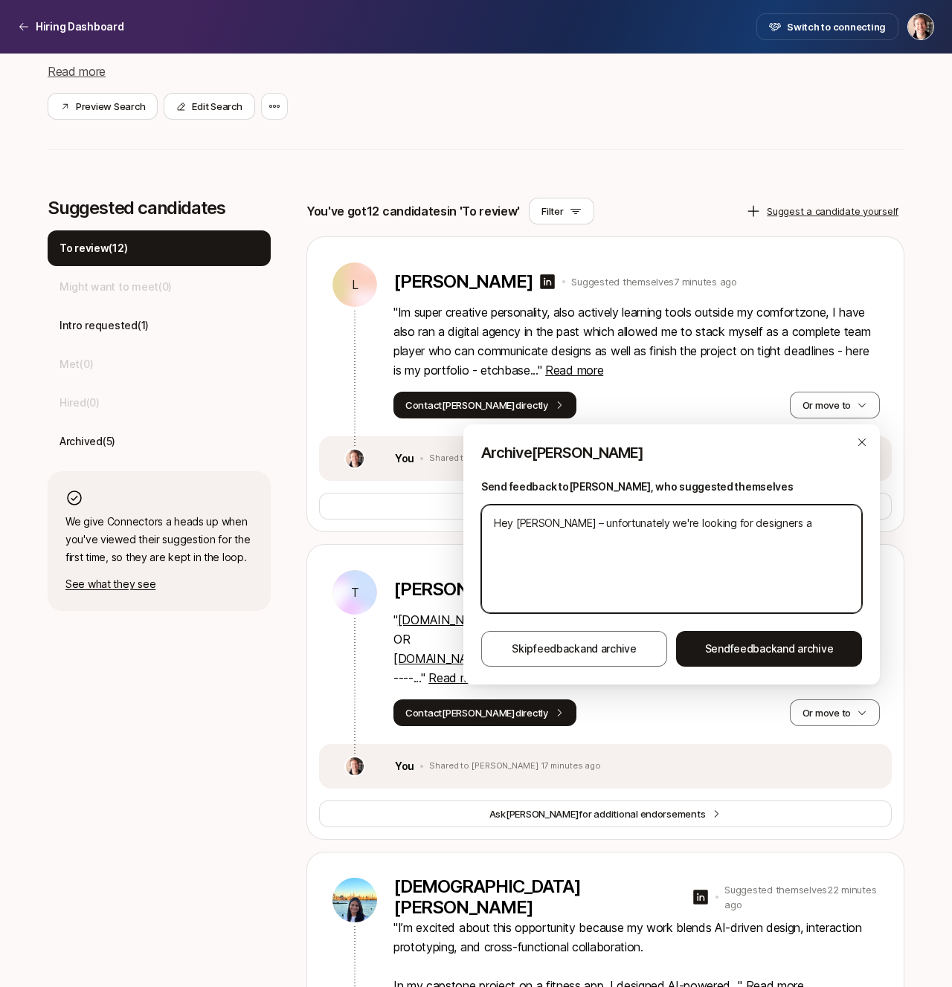
type textarea "x"
type textarea "Hey [PERSON_NAME] – unfortunately we're looking for designers are"
type textarea "x"
type textarea "Hey [PERSON_NAME] – unfortunately we're looking for designers ar"
type textarea "x"
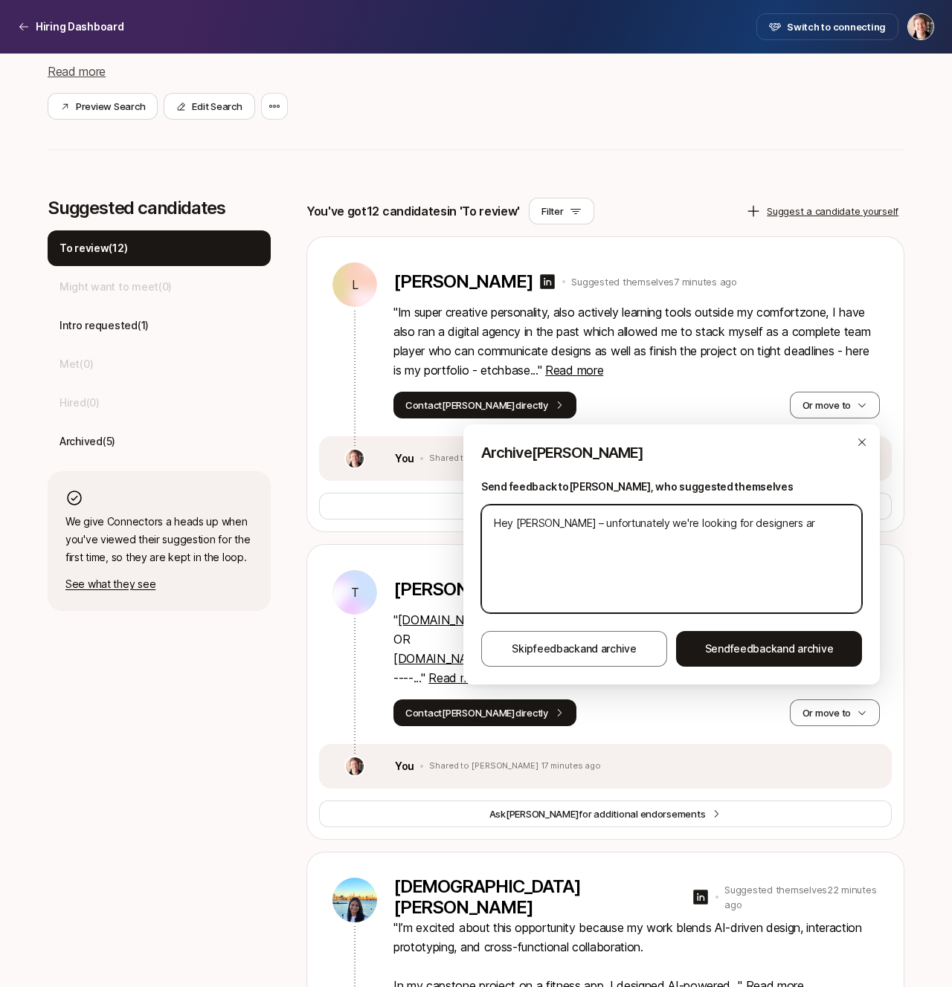
type textarea "Hey [PERSON_NAME] – unfortunately we're looking for designers a"
type textarea "x"
type textarea "Hey [PERSON_NAME] – unfortunately we're looking for designers al"
type textarea "x"
type textarea "Hey [PERSON_NAME] – unfortunately we're looking for designers alr"
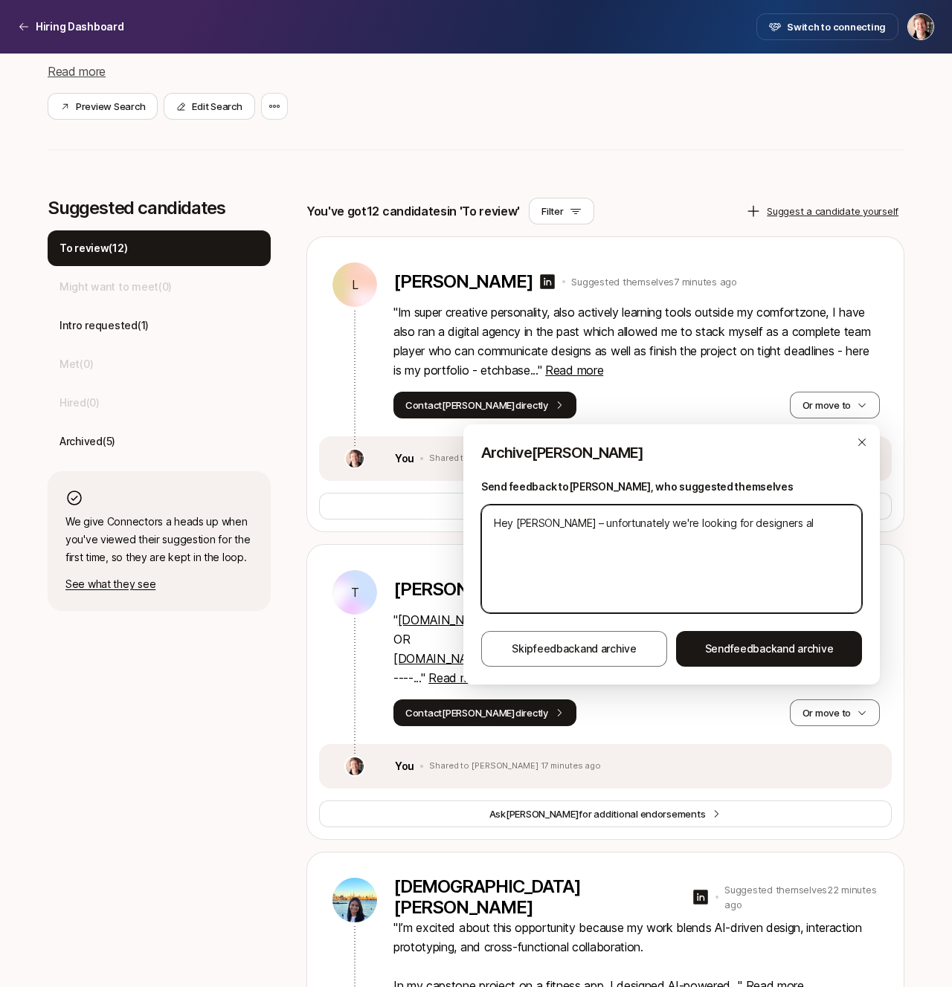
type textarea "x"
type textarea "Hey [PERSON_NAME] – unfortunately we're looking for designers alre"
type textarea "x"
type textarea "Hey [PERSON_NAME] – unfortunately we're looking for designers [PERSON_NAME]"
type textarea "x"
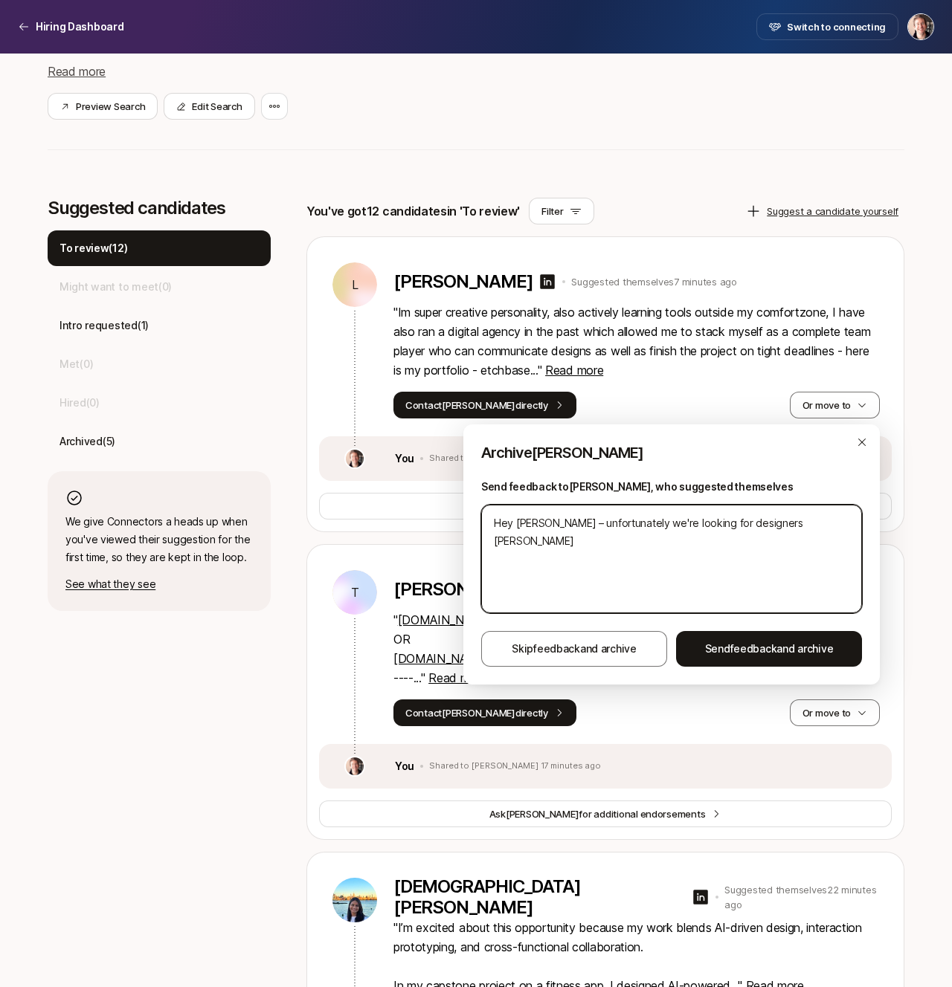
type textarea "Hey [PERSON_NAME] – unfortunately we're looking for designers alread"
type textarea "x"
type textarea "Hey [PERSON_NAME] – unfortunately we're looking for designers already"
type textarea "x"
type textarea "Hey [PERSON_NAME] – unfortunately we're looking for designers already"
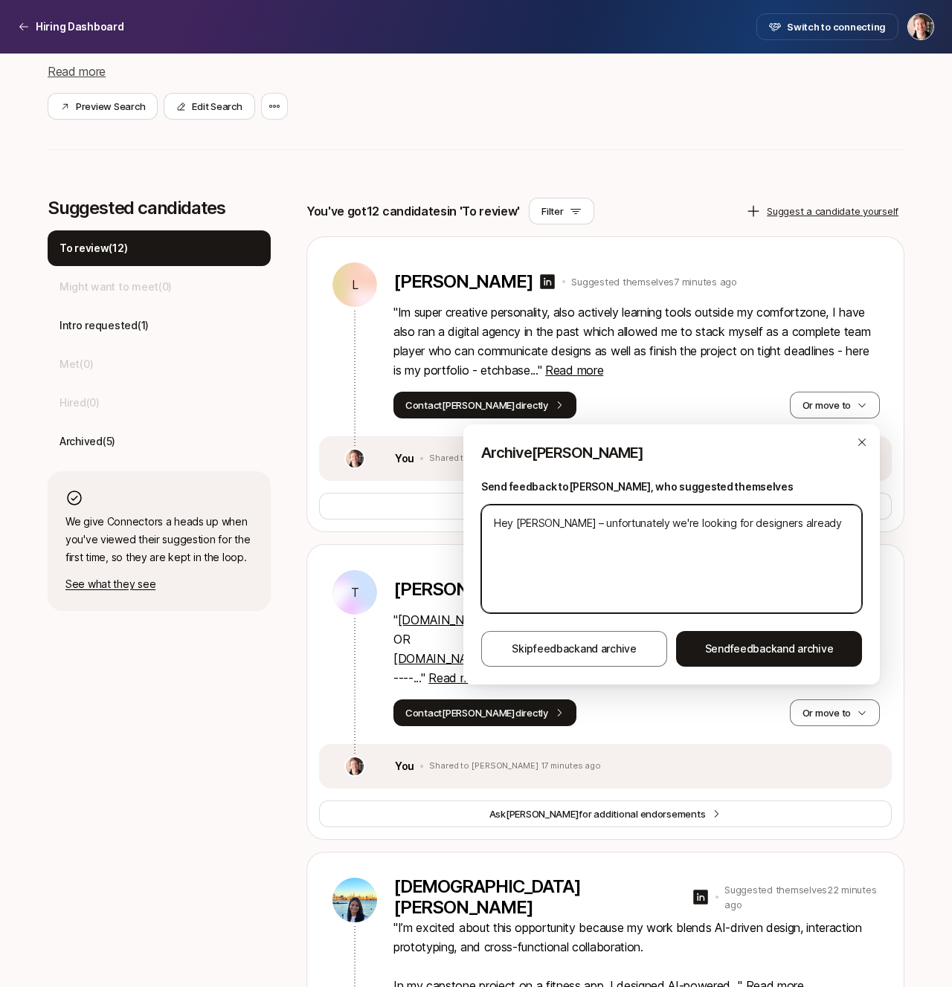
type textarea "x"
type textarea "Hey [PERSON_NAME] – unfortunately we're looking for designers already b"
type textarea "x"
type textarea "Hey [PERSON_NAME] – unfortunately we're looking for designers already ba"
type textarea "x"
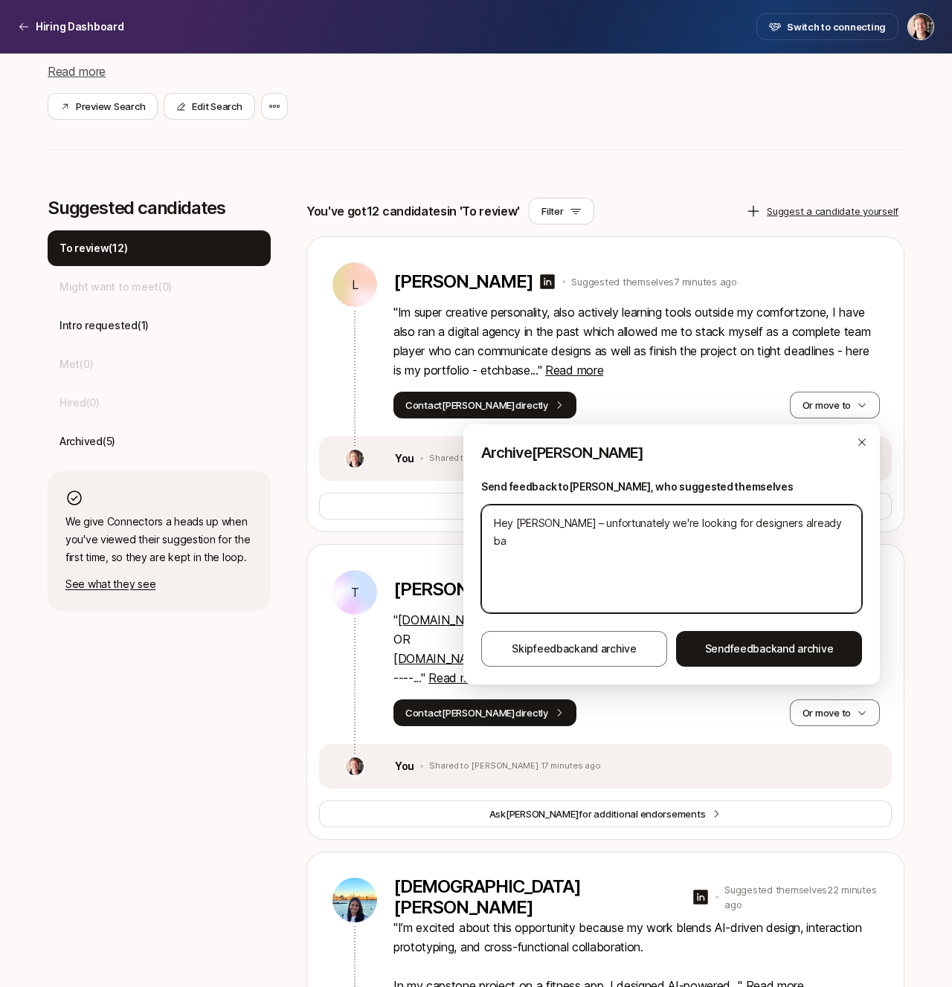
type textarea "Hey [PERSON_NAME] – unfortunately we're looking for designers already bas"
type textarea "x"
type textarea "Hey [PERSON_NAME] – unfortunately we're looking for designers already base"
type textarea "x"
type textarea "Hey [PERSON_NAME] – unfortunately we're looking for designers already based"
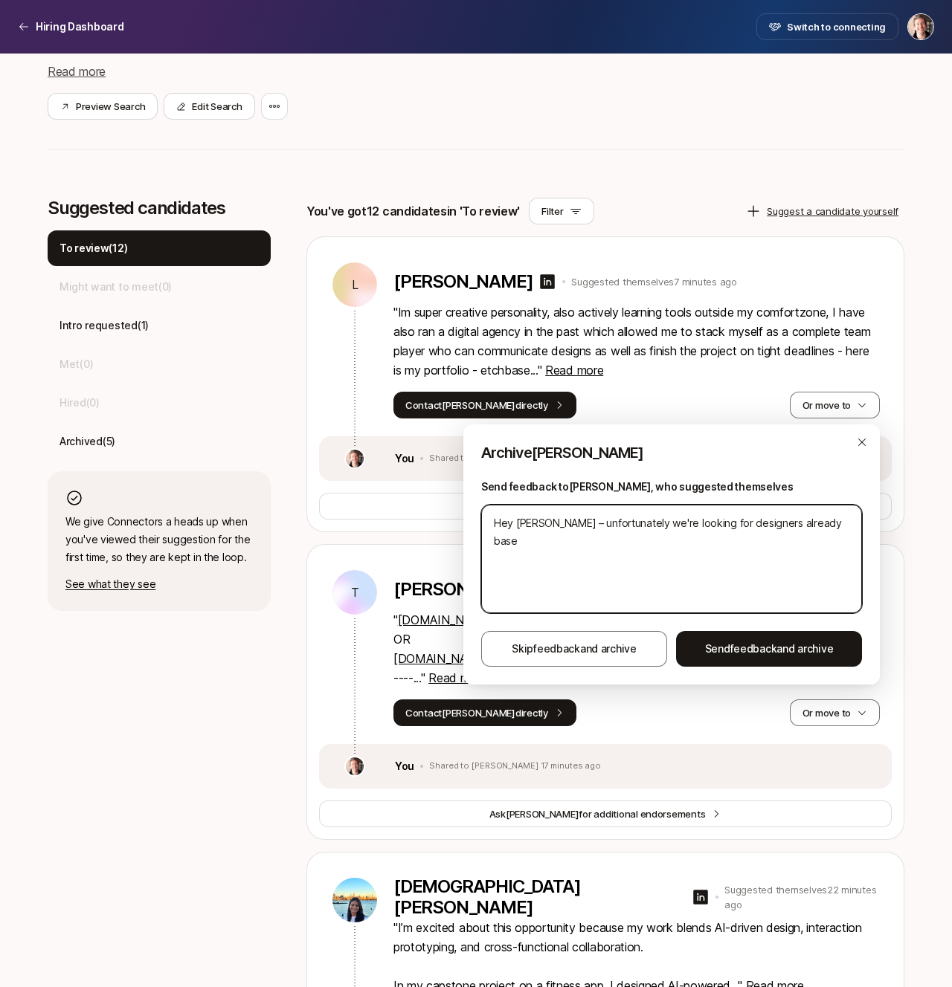
type textarea "x"
type textarea "Hey [PERSON_NAME] – unfortunately we're looking for designers already based"
type textarea "x"
type textarea "Hey [PERSON_NAME] – unfortunately we're looking for designers already based i"
type textarea "x"
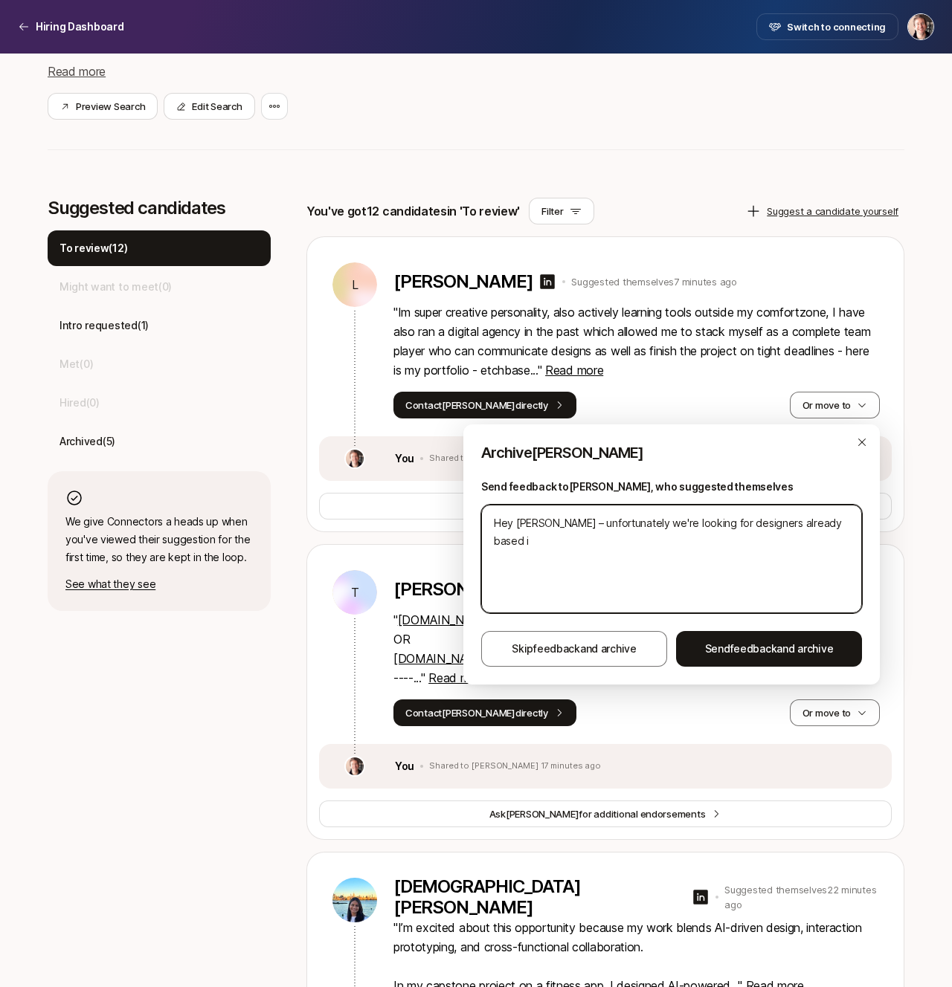
type textarea "Hey [PERSON_NAME] – unfortunately we're looking for designers already based in"
type textarea "x"
type textarea "Hey [PERSON_NAME] – unfortunately we're looking for designers already based in"
type textarea "x"
type textarea "Hey [PERSON_NAME] – unfortunately we're looking for designers already based in N"
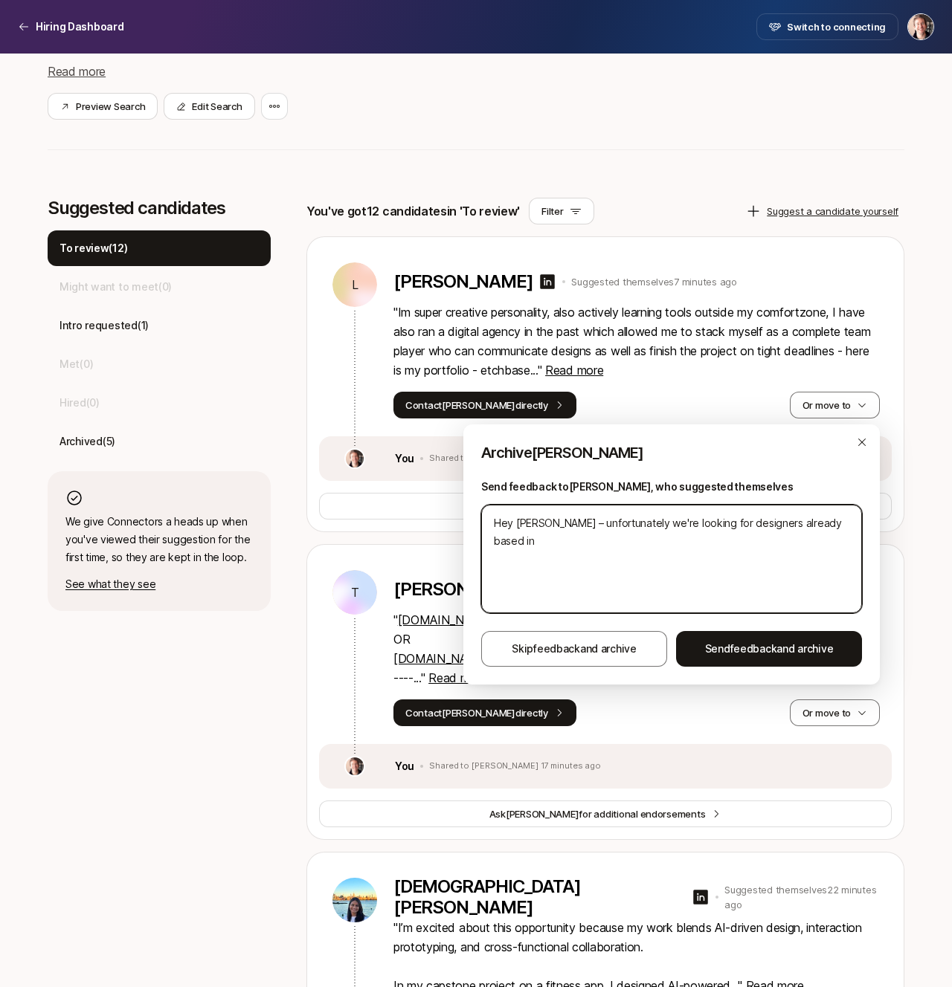
type textarea "x"
type textarea "Hey [PERSON_NAME] – unfortunately we're looking for designers already based in …"
type textarea "x"
type textarea "Hey [PERSON_NAME] – unfortunately we're looking for designers already based in …"
type textarea "x"
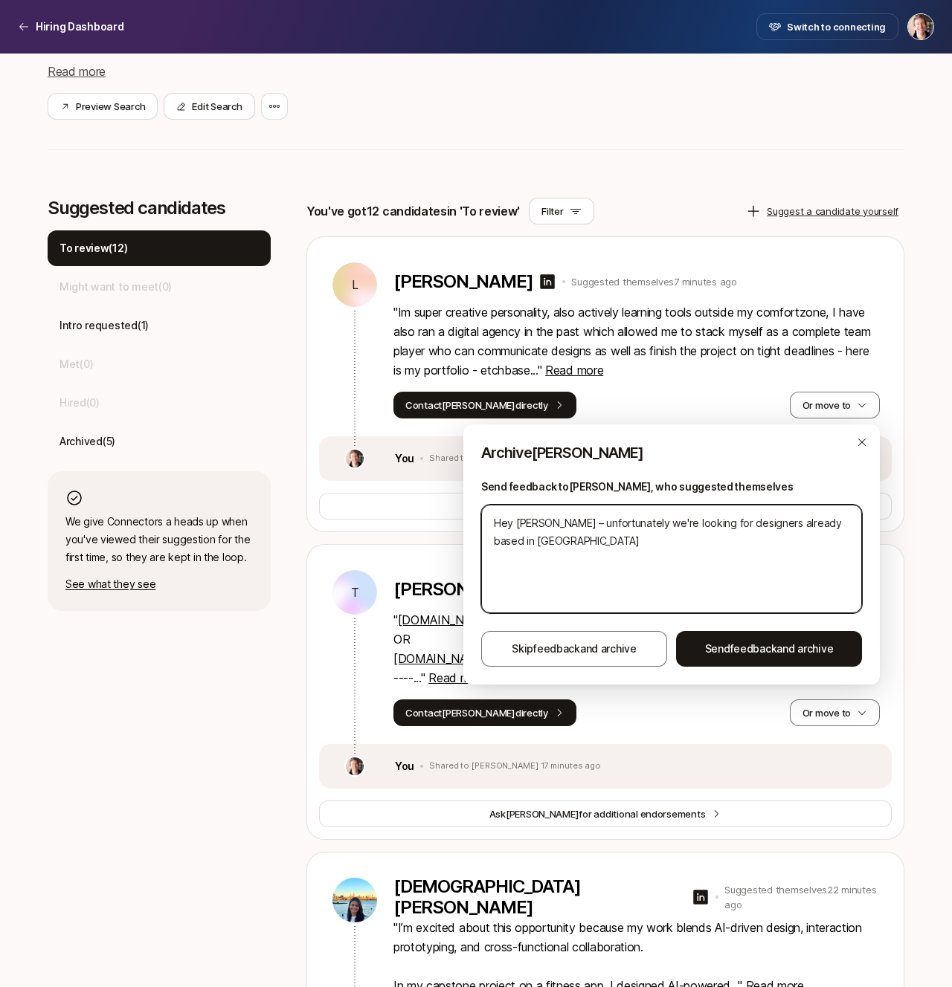
type textarea "Hey [PERSON_NAME] – unfortunately we're looking for designers already based in …"
type textarea "x"
type textarea "Hey [PERSON_NAME] – unfortunately we're looking for designers already based in …"
type textarea "x"
type textarea "Hey [PERSON_NAME] – unfortunately we're looking for designers already based in …"
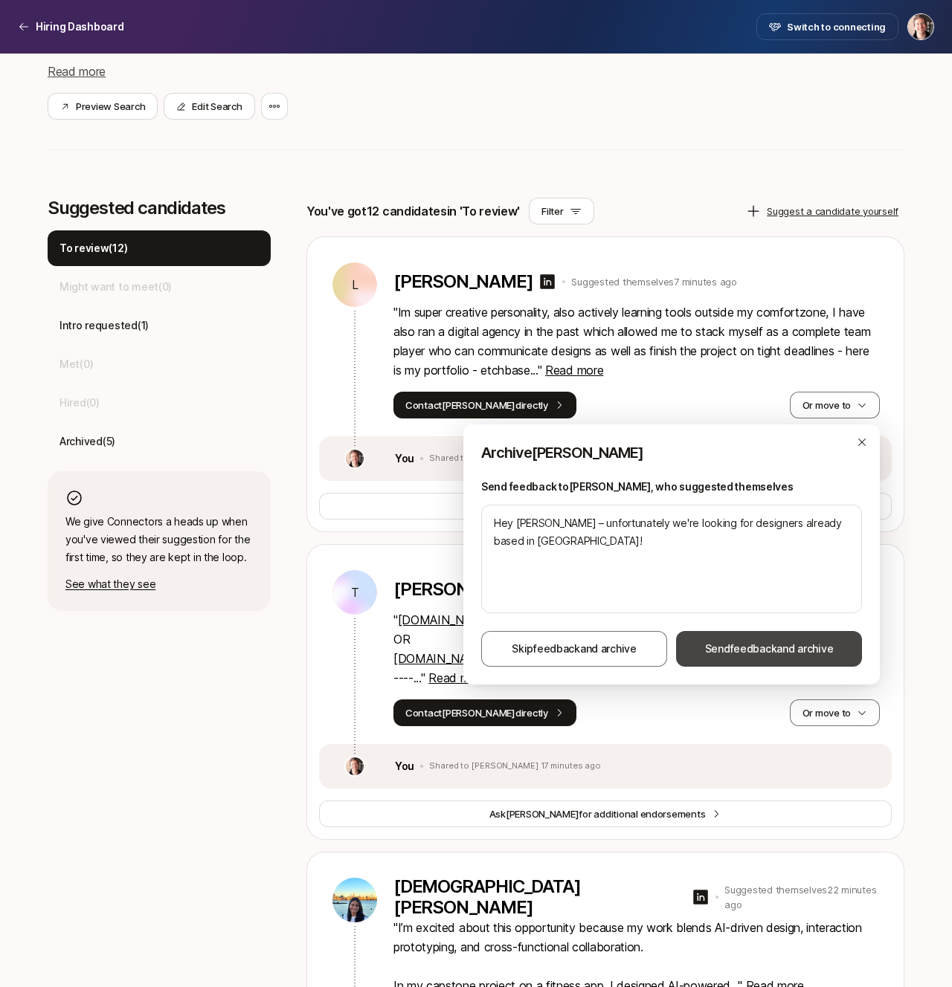
click at [757, 648] on span "feedback" at bounding box center [753, 648] width 47 height 13
type textarea "x"
